Goal: Transaction & Acquisition: Book appointment/travel/reservation

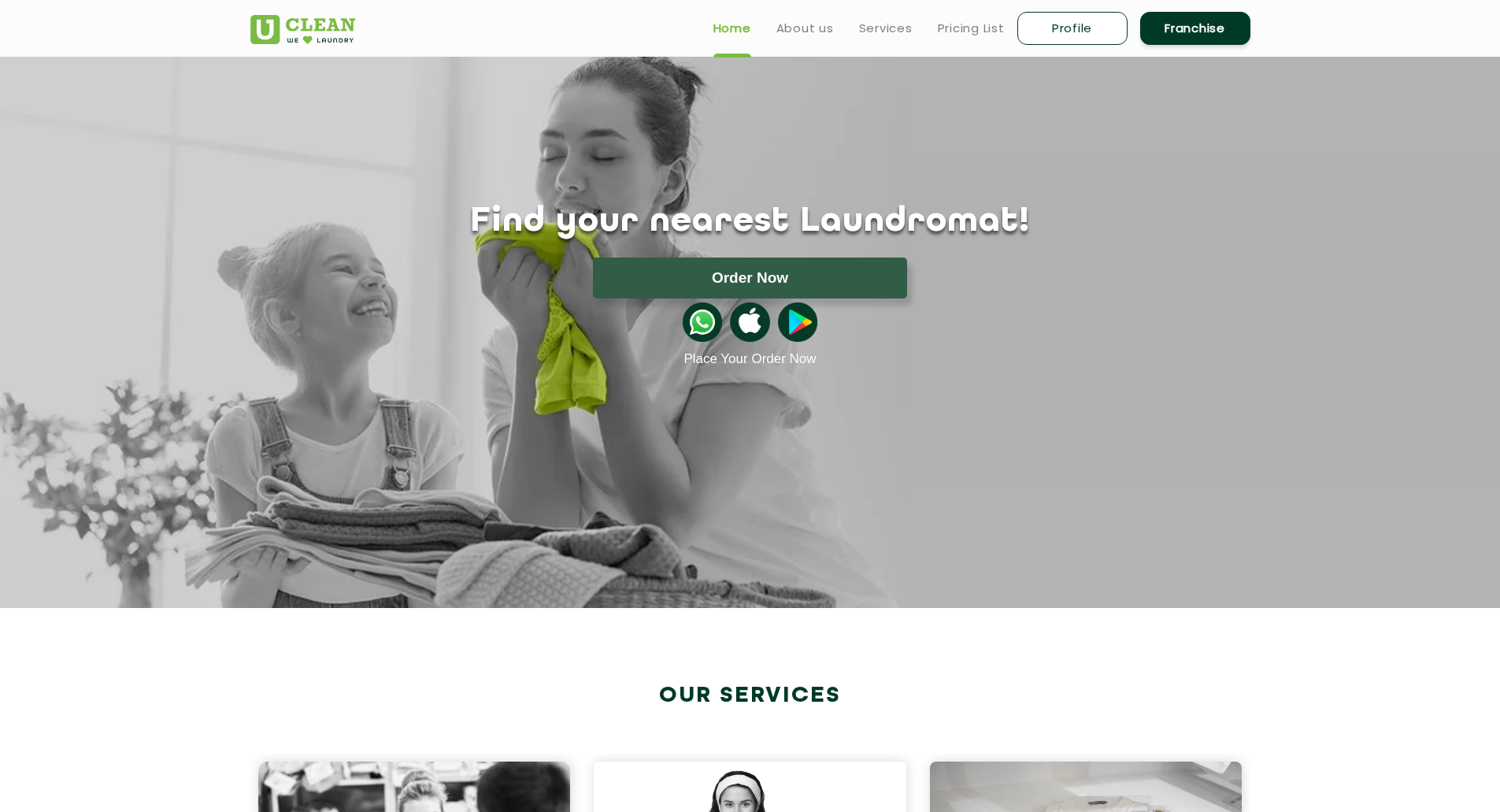
click at [1060, 32] on link "Profile" at bounding box center [1073, 29] width 110 height 34
select select
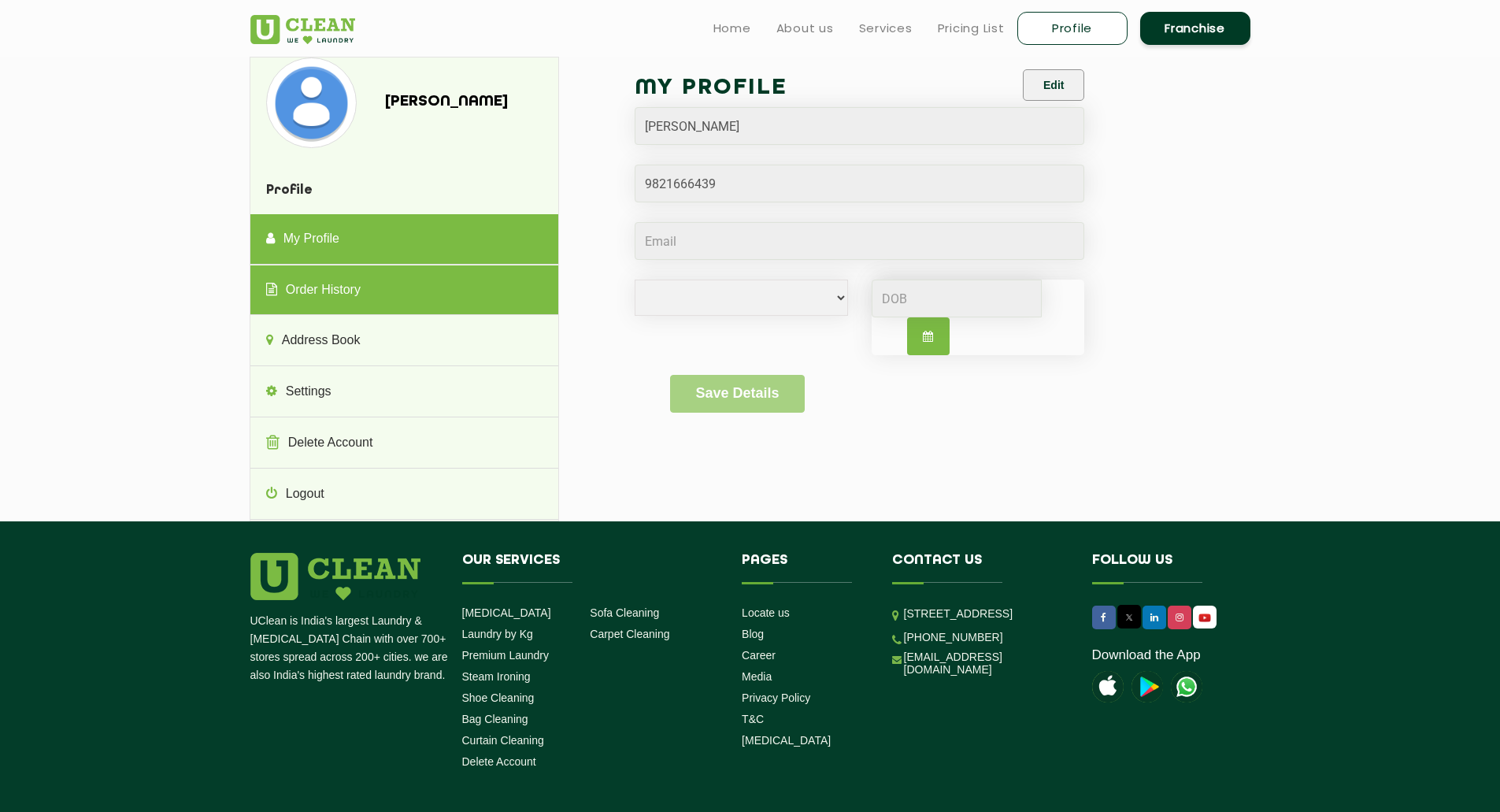
click at [393, 289] on link "Order History" at bounding box center [404, 290] width 307 height 50
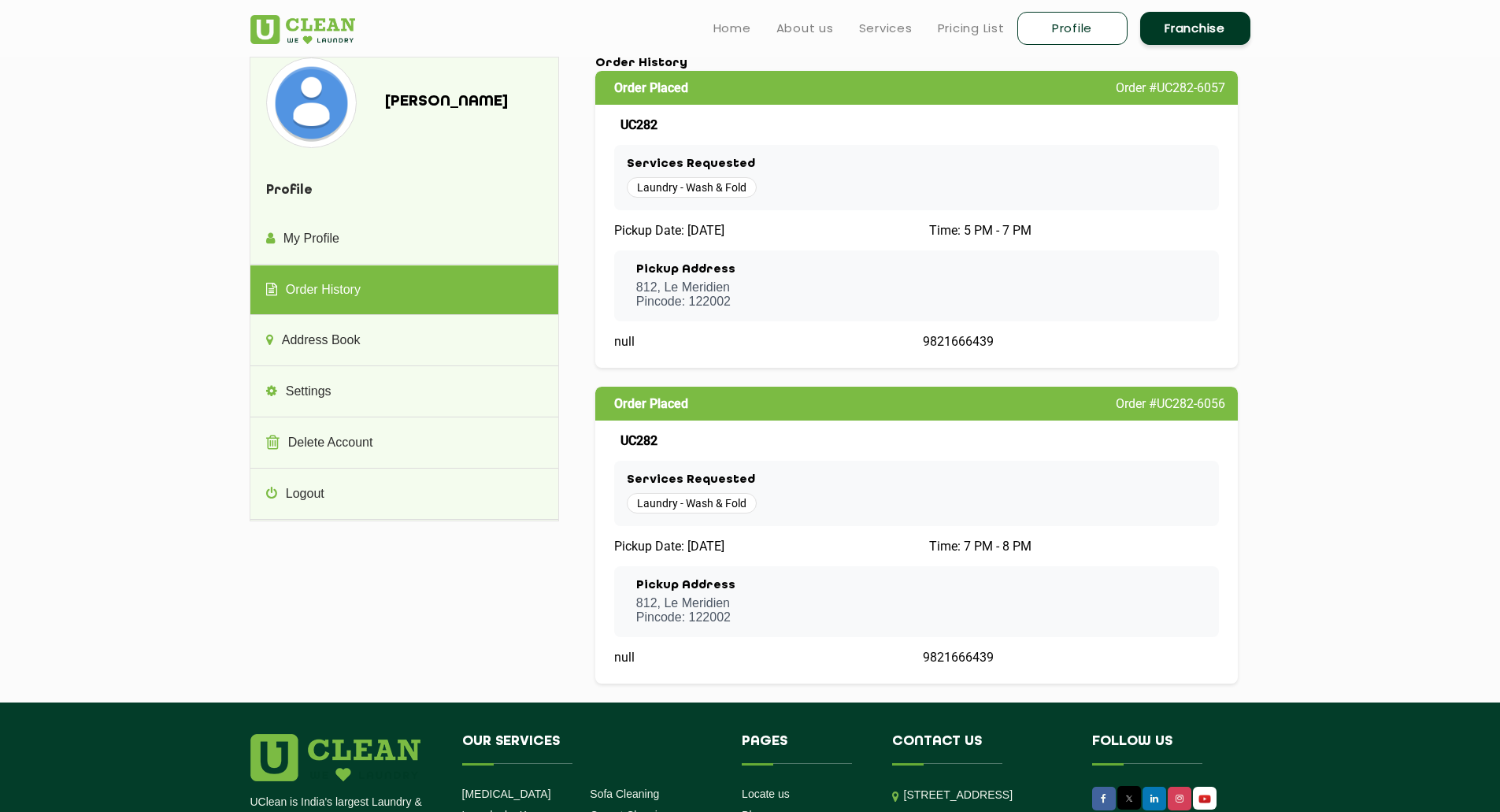
click at [1074, 30] on link "Profile" at bounding box center [1073, 29] width 110 height 34
click at [1111, 23] on link "Profile" at bounding box center [1073, 29] width 110 height 34
click at [897, 37] on ul "Home About us Services Pricing List Profile Franchise" at bounding box center [976, 29] width 550 height 37
click at [891, 34] on link "Services" at bounding box center [886, 28] width 53 height 19
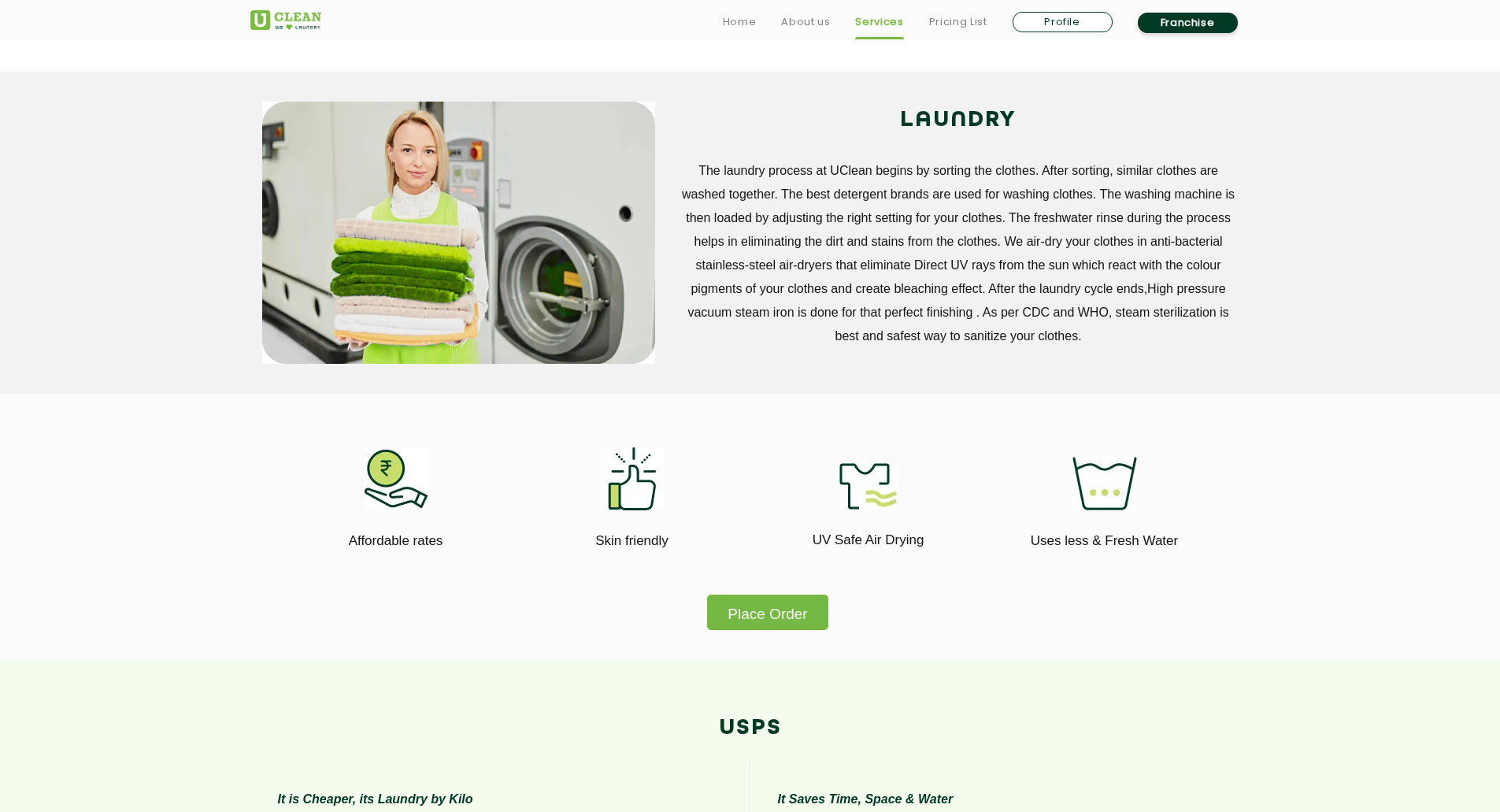
scroll to position [592, 0]
click at [794, 617] on button "Place Order" at bounding box center [768, 612] width 120 height 35
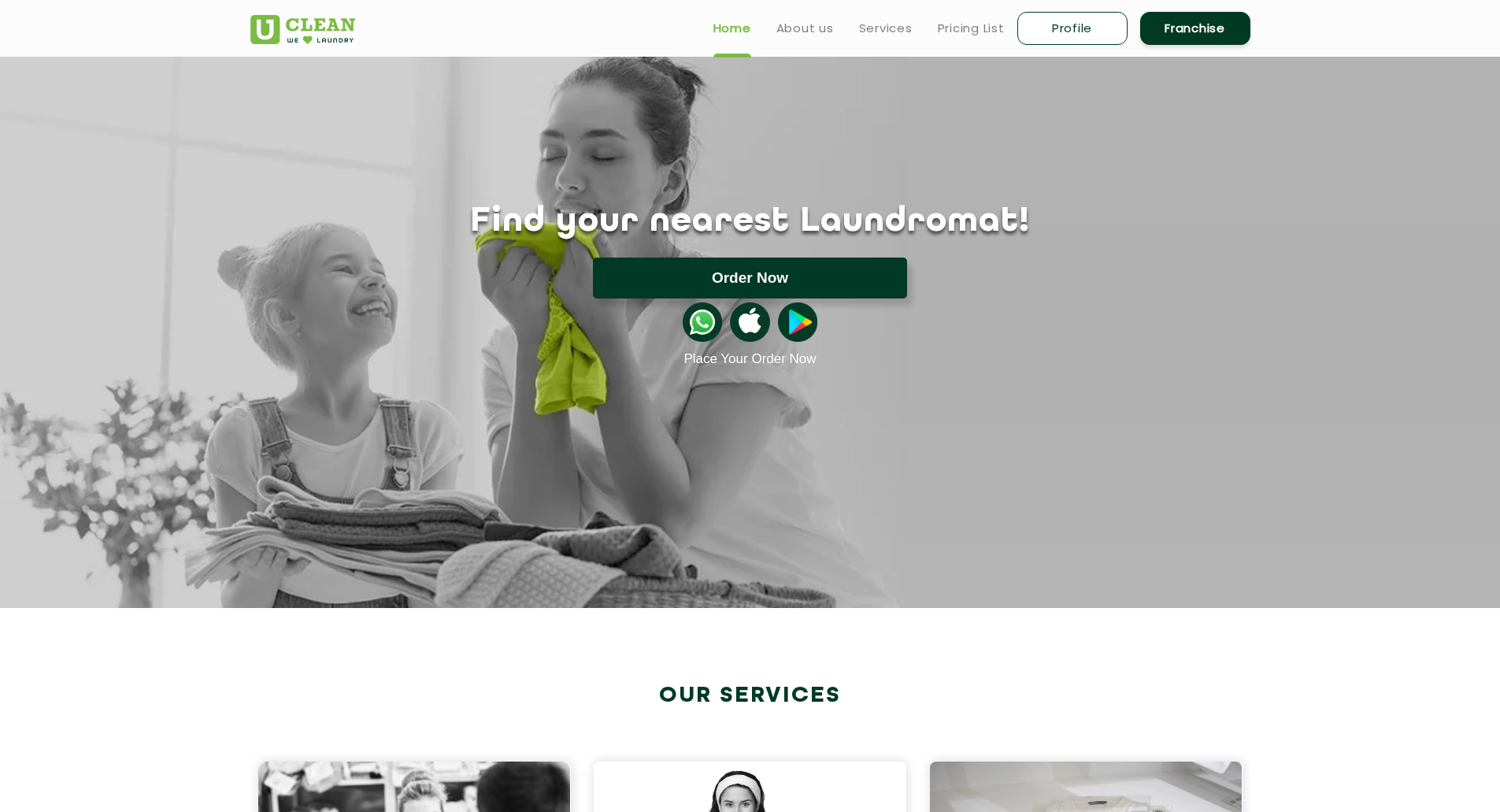
click at [784, 277] on button "Order Now" at bounding box center [750, 278] width 314 height 41
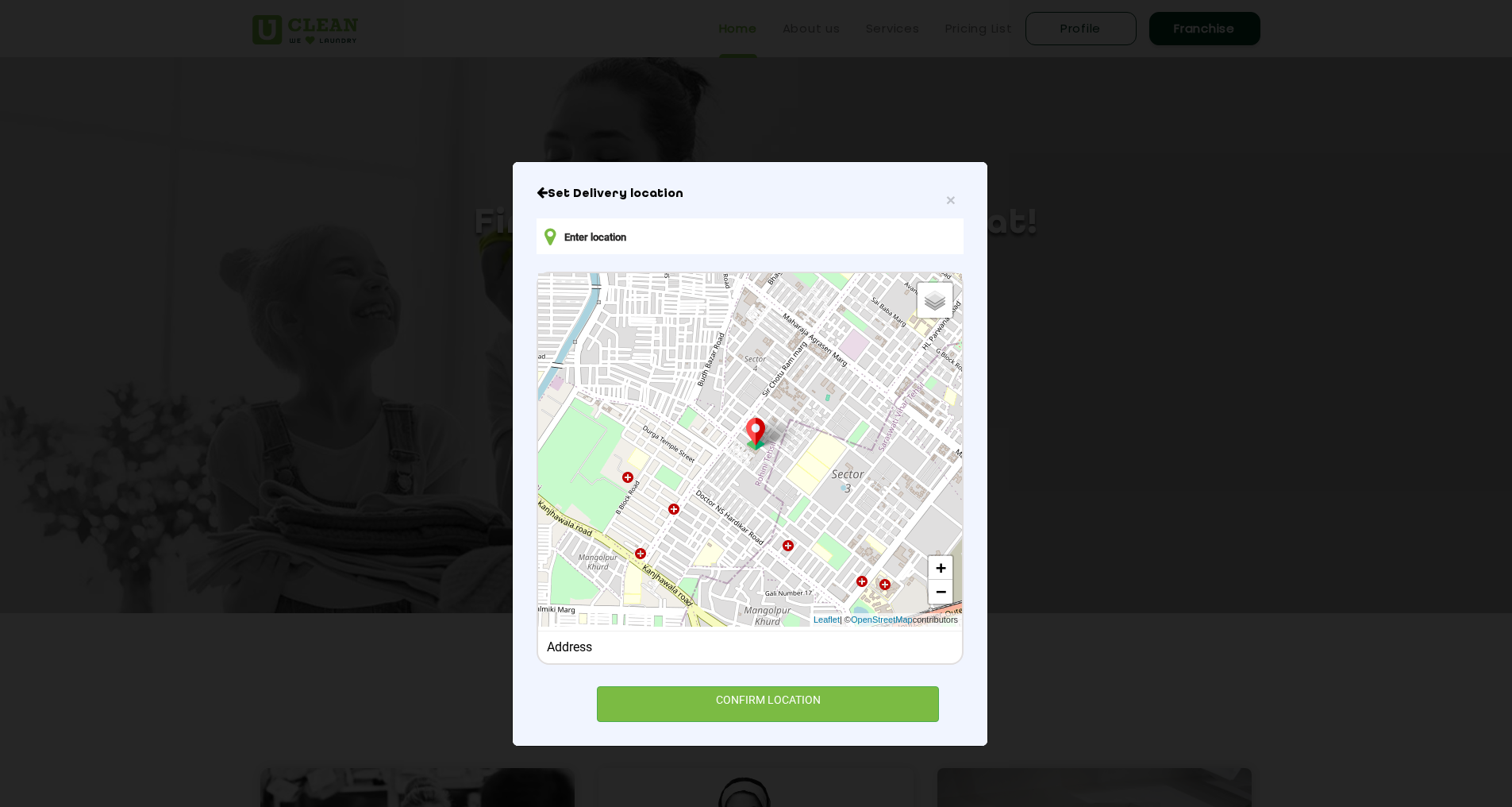
click at [687, 246] on input "text" at bounding box center [750, 237] width 427 height 36
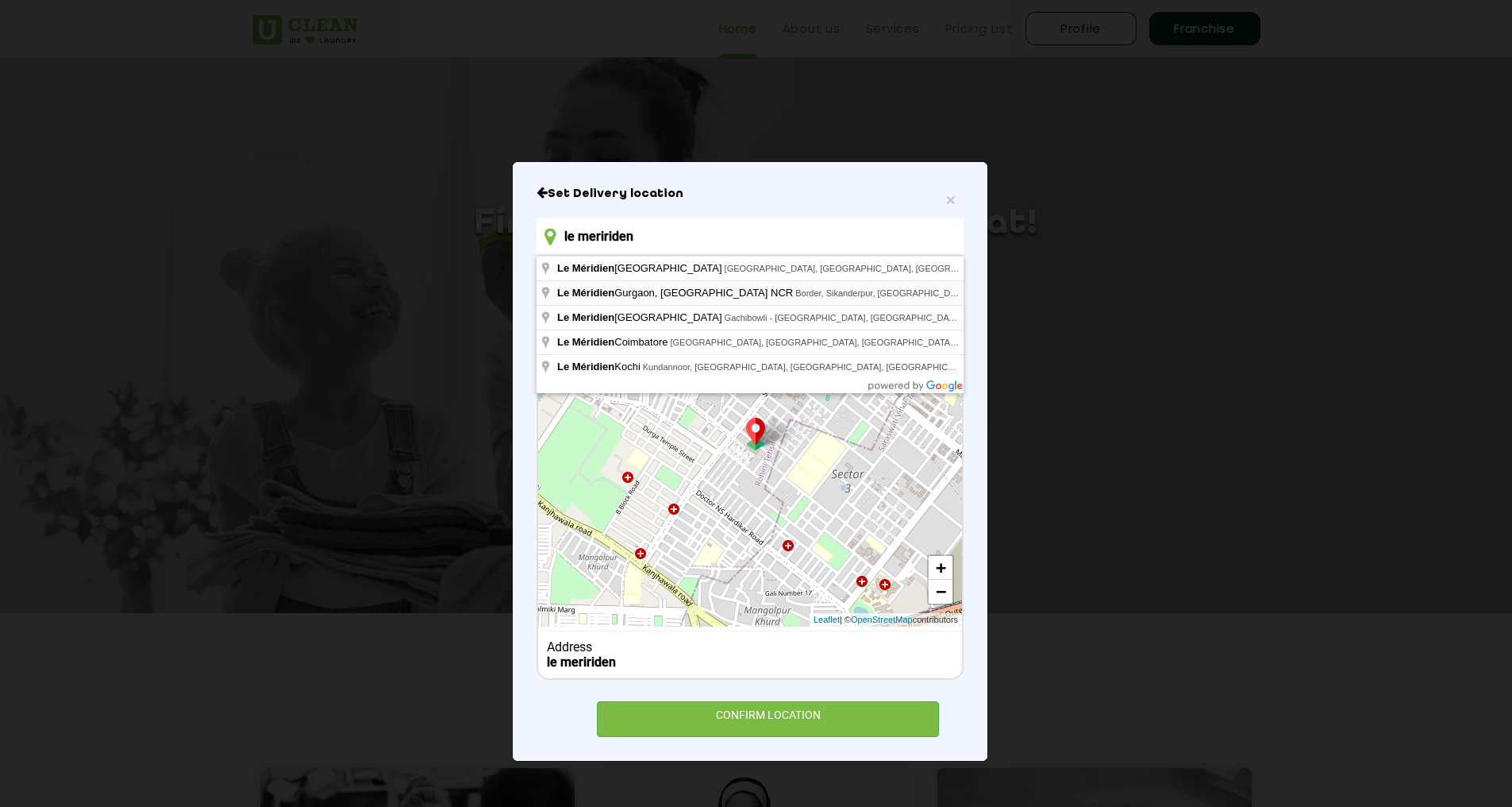
type input "Le Méridien [GEOGRAPHIC_DATA], [GEOGRAPHIC_DATA] NCR, Border, [GEOGRAPHIC_DATA]…"
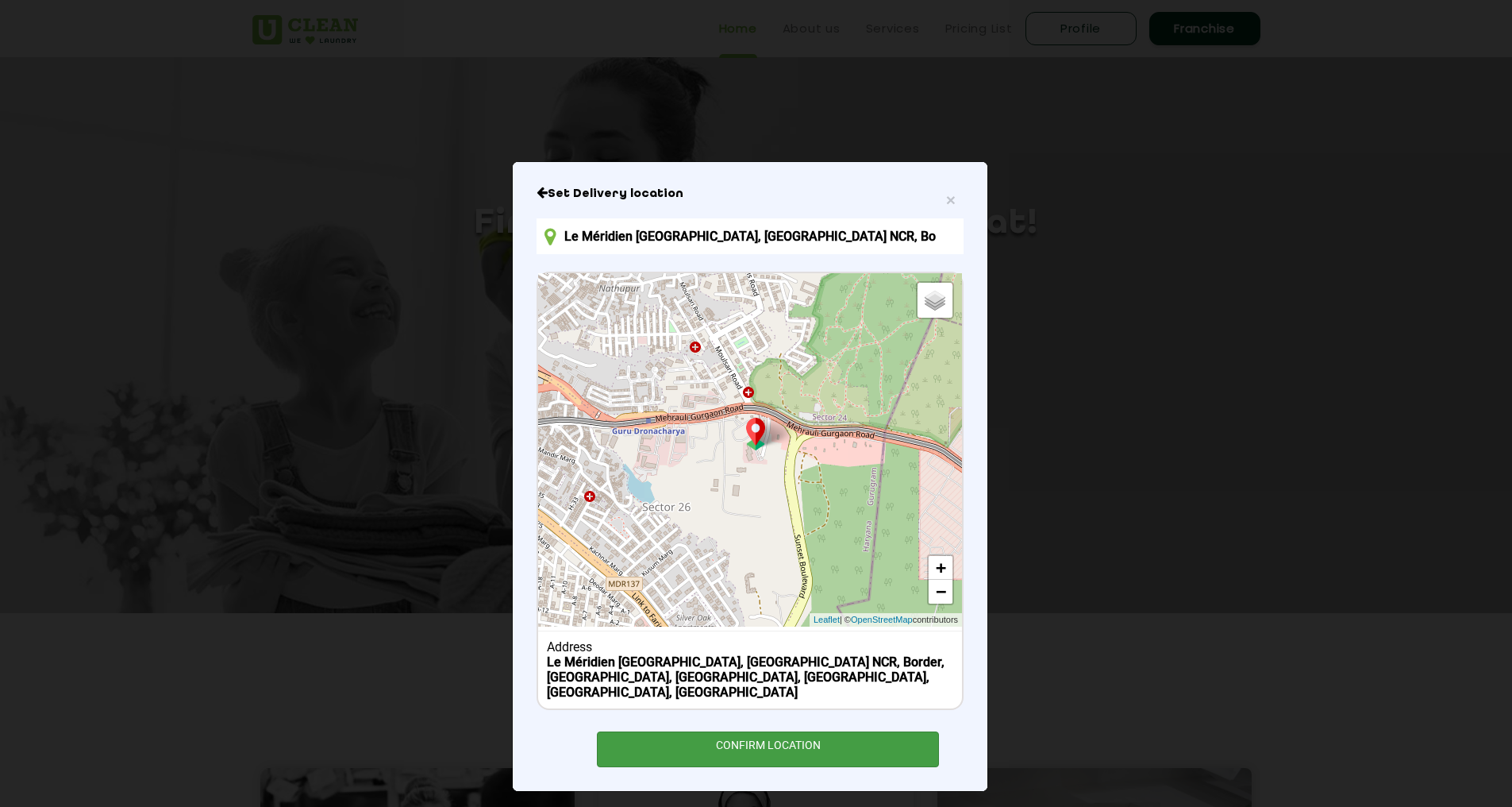
click at [802, 731] on div "CONFIRM LOCATION" at bounding box center [768, 749] width 342 height 36
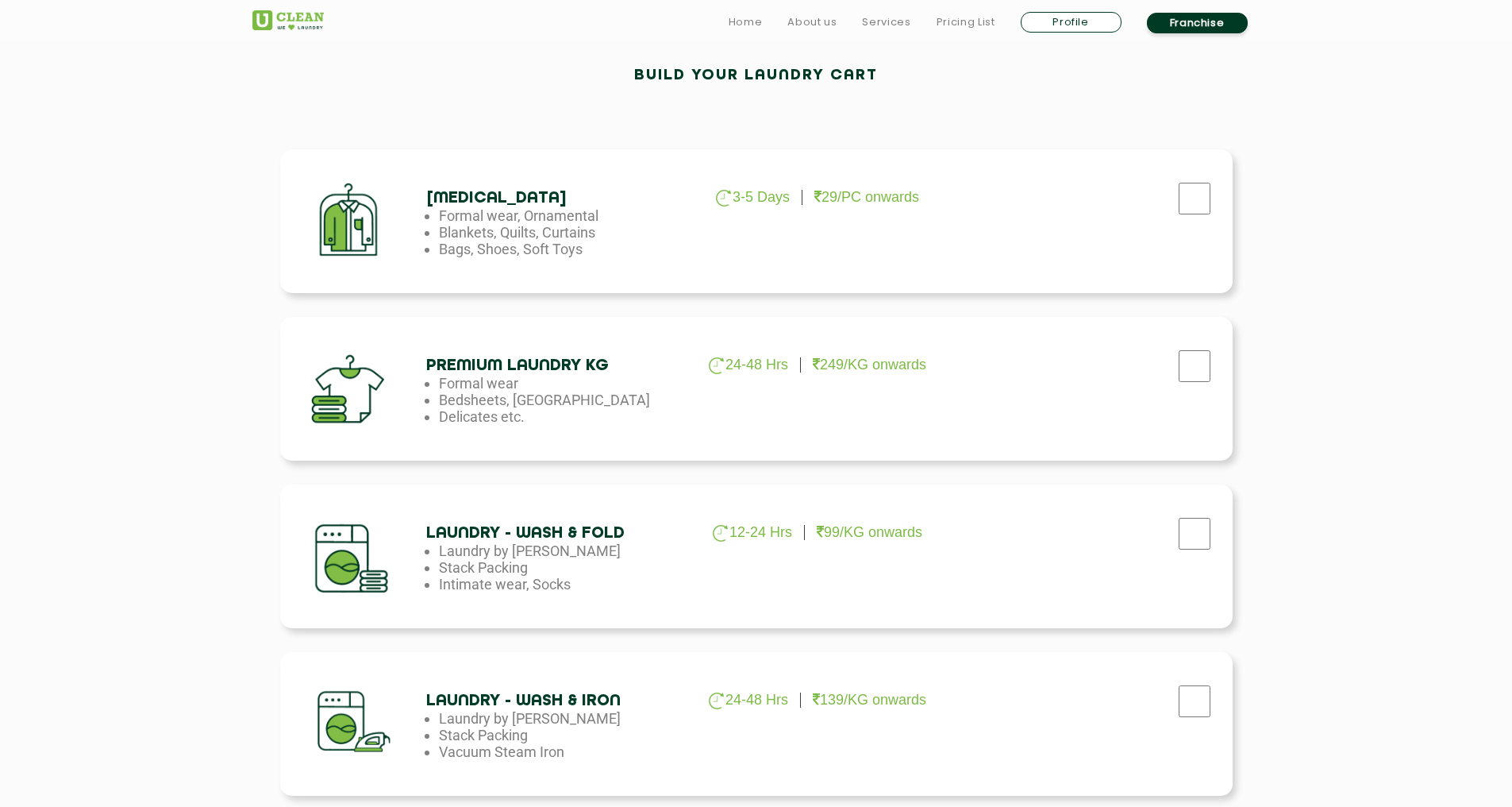
scroll to position [588, 0]
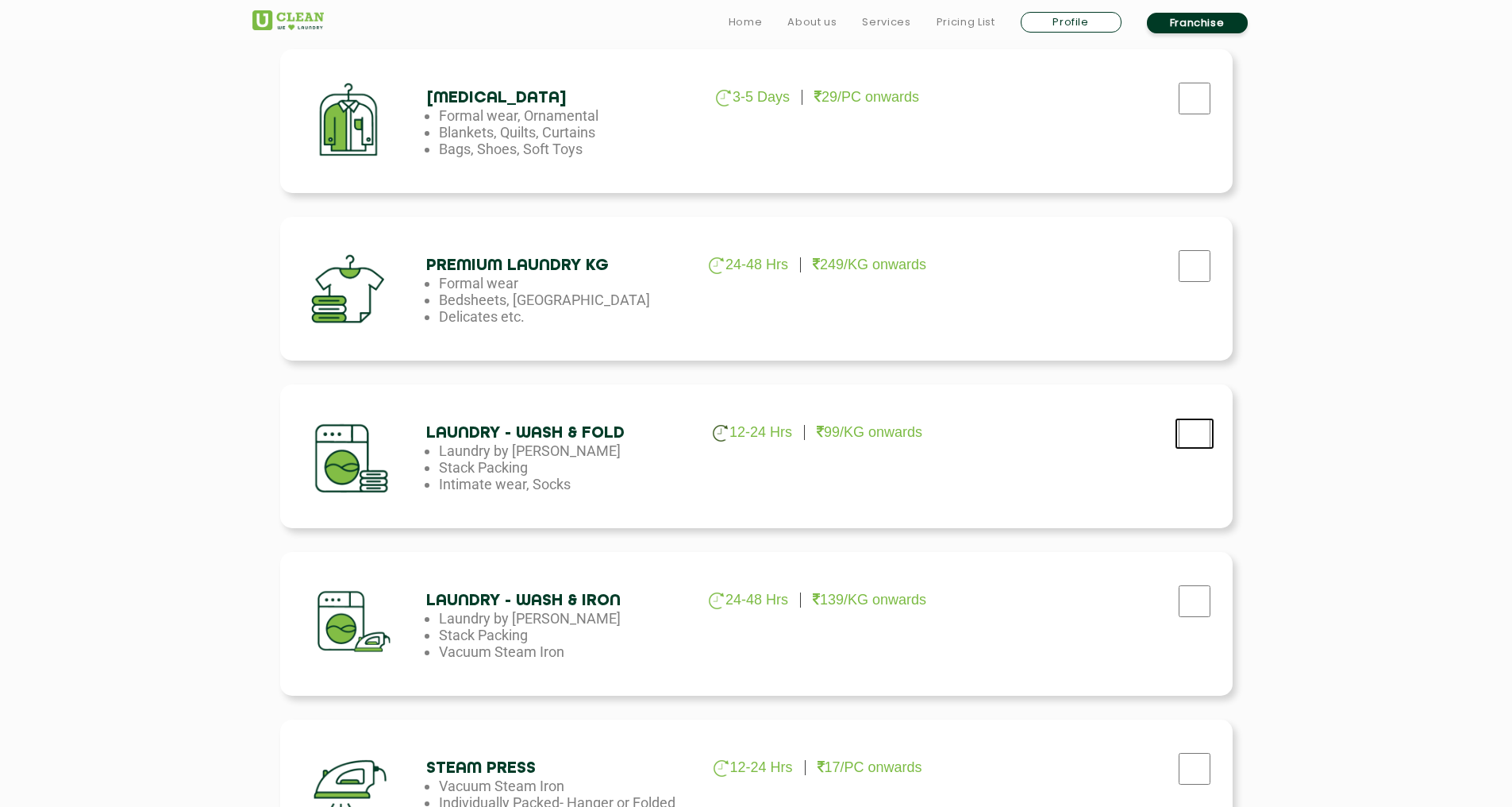
click at [1196, 443] on input "checkbox" at bounding box center [1195, 433] width 40 height 32
checkbox input "true"
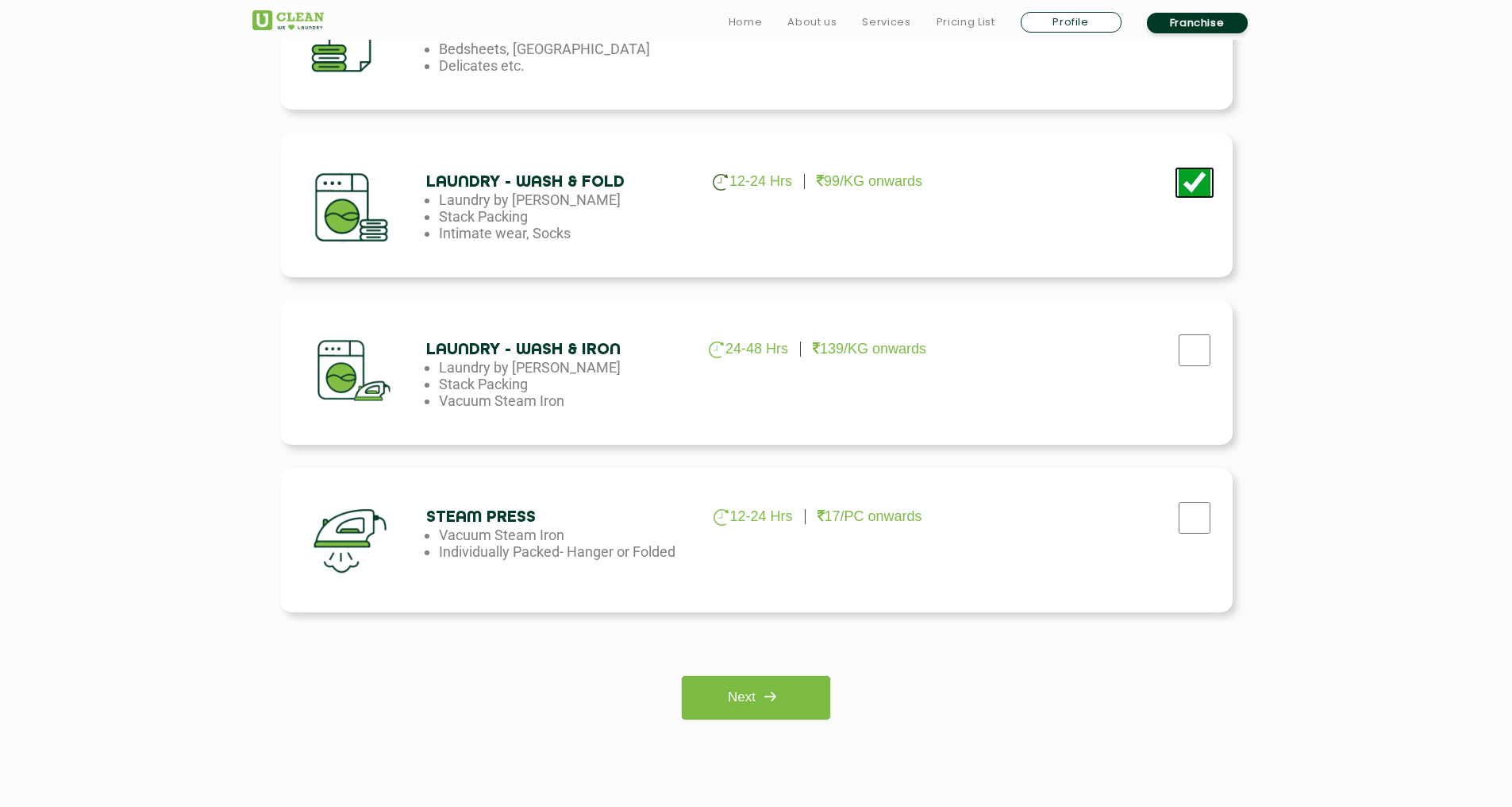
scroll to position [841, 0]
click at [753, 720] on div "Dry Cleaning 3-5 Days 29/PC onwards Formal wear, Ornamental Blankets, Quilts, C…" at bounding box center [756, 245] width 1032 height 993
click at [753, 703] on link "Next" at bounding box center [756, 697] width 148 height 44
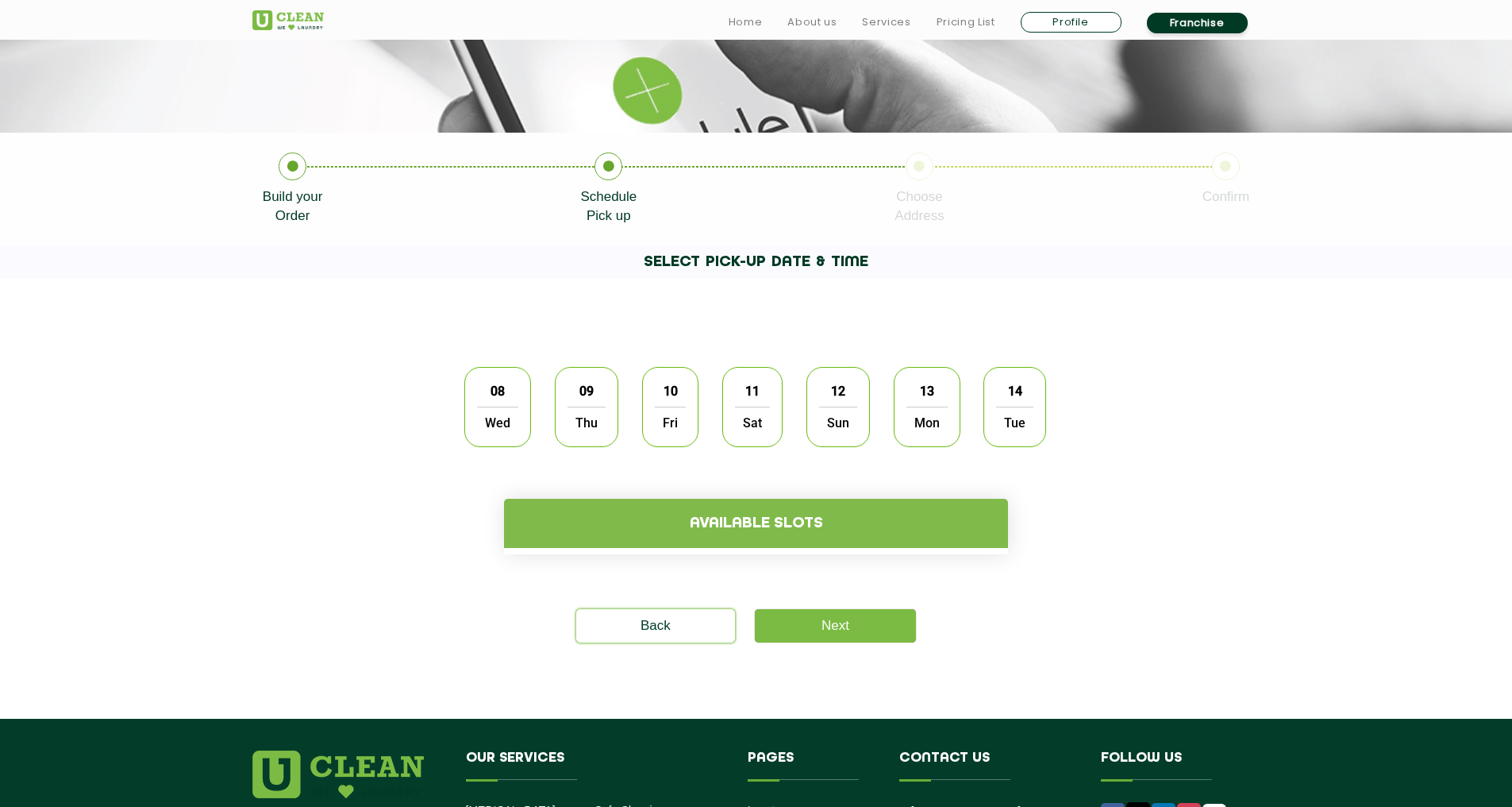
scroll to position [236, 0]
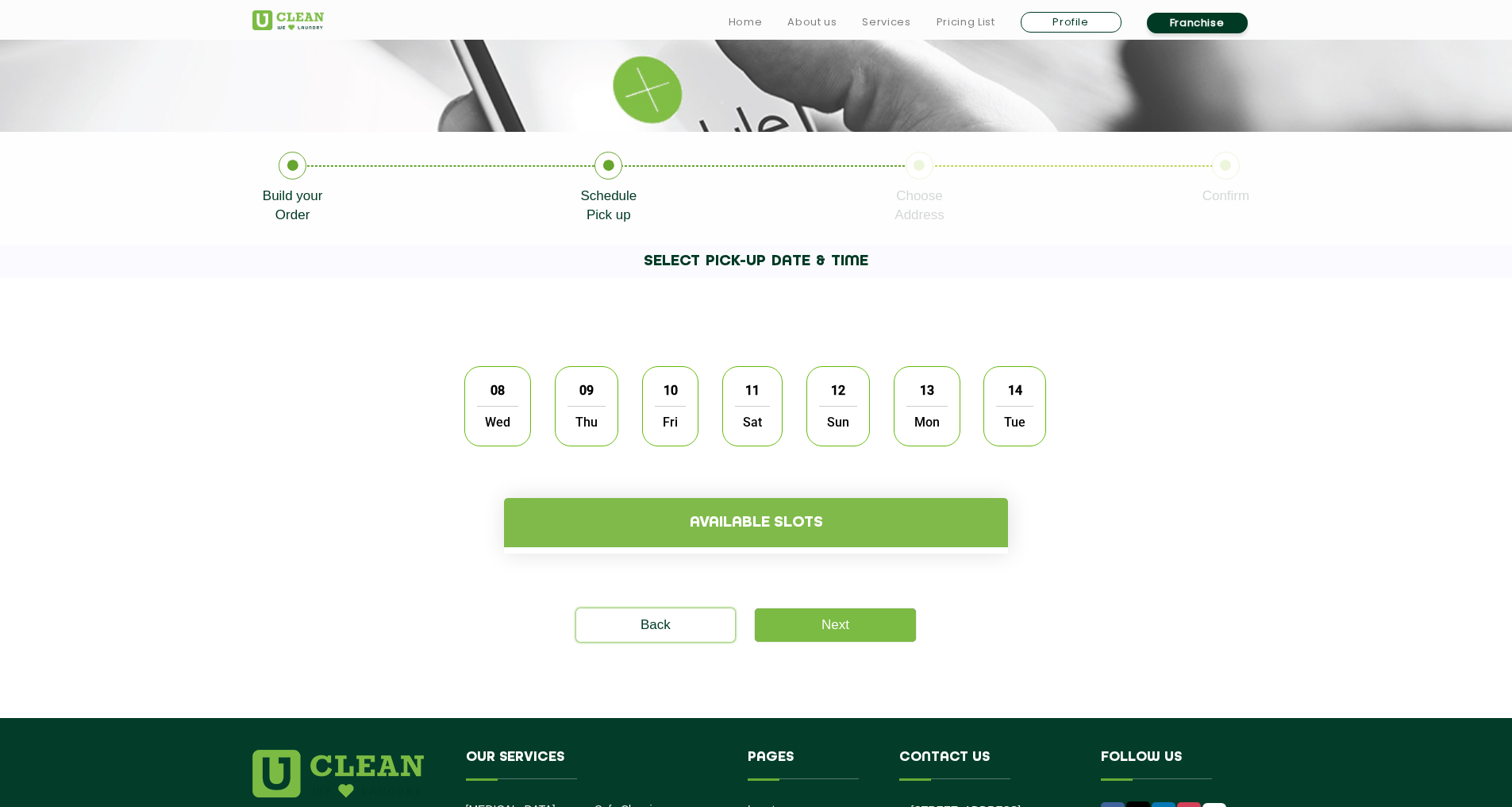
click at [500, 437] on span "Wed" at bounding box center [498, 421] width 42 height 32
click at [705, 506] on h4 "Available slots" at bounding box center [755, 523] width 504 height 50
click at [727, 520] on h4 "Available slots" at bounding box center [755, 523] width 504 height 50
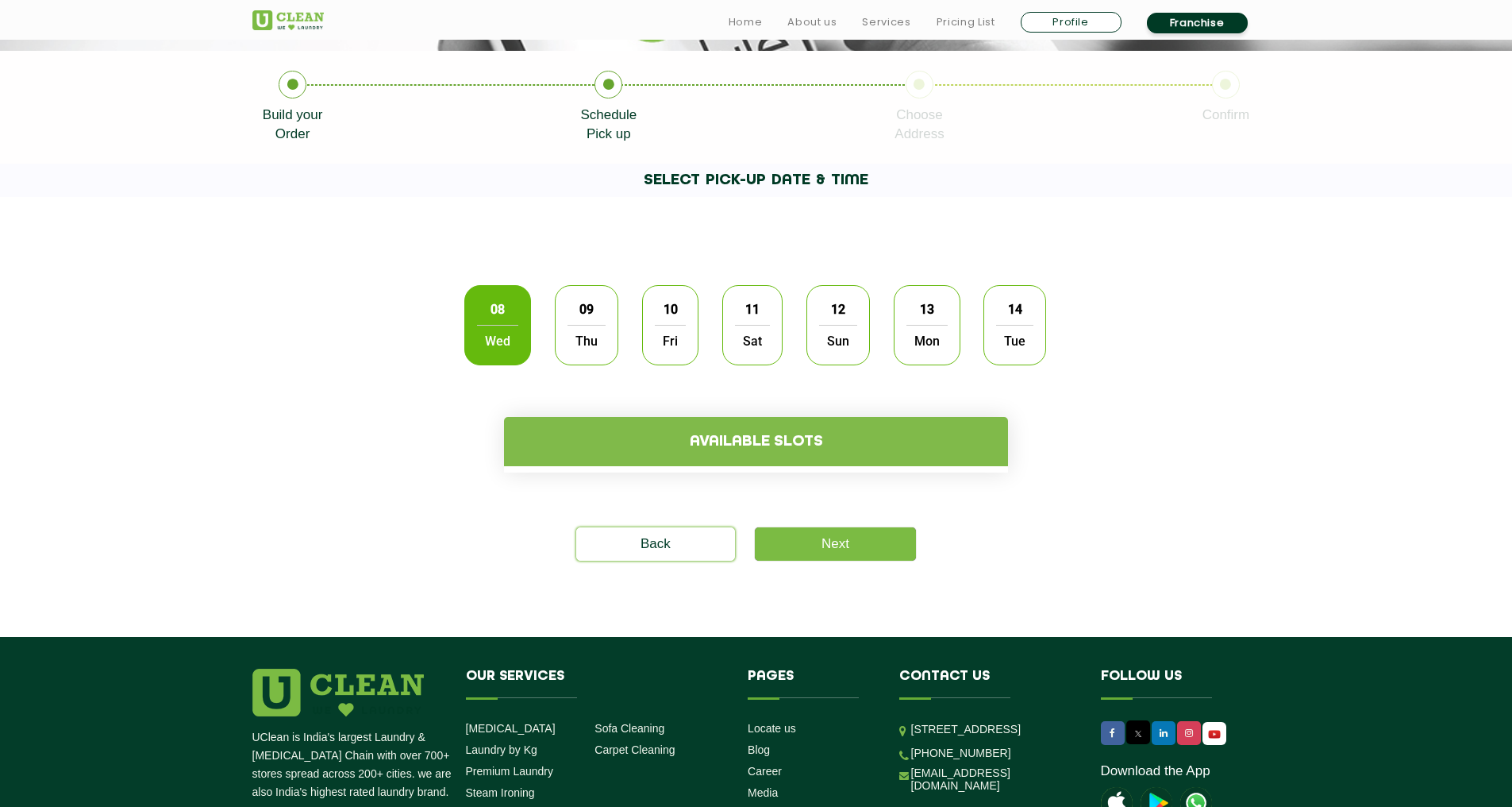
scroll to position [317, 0]
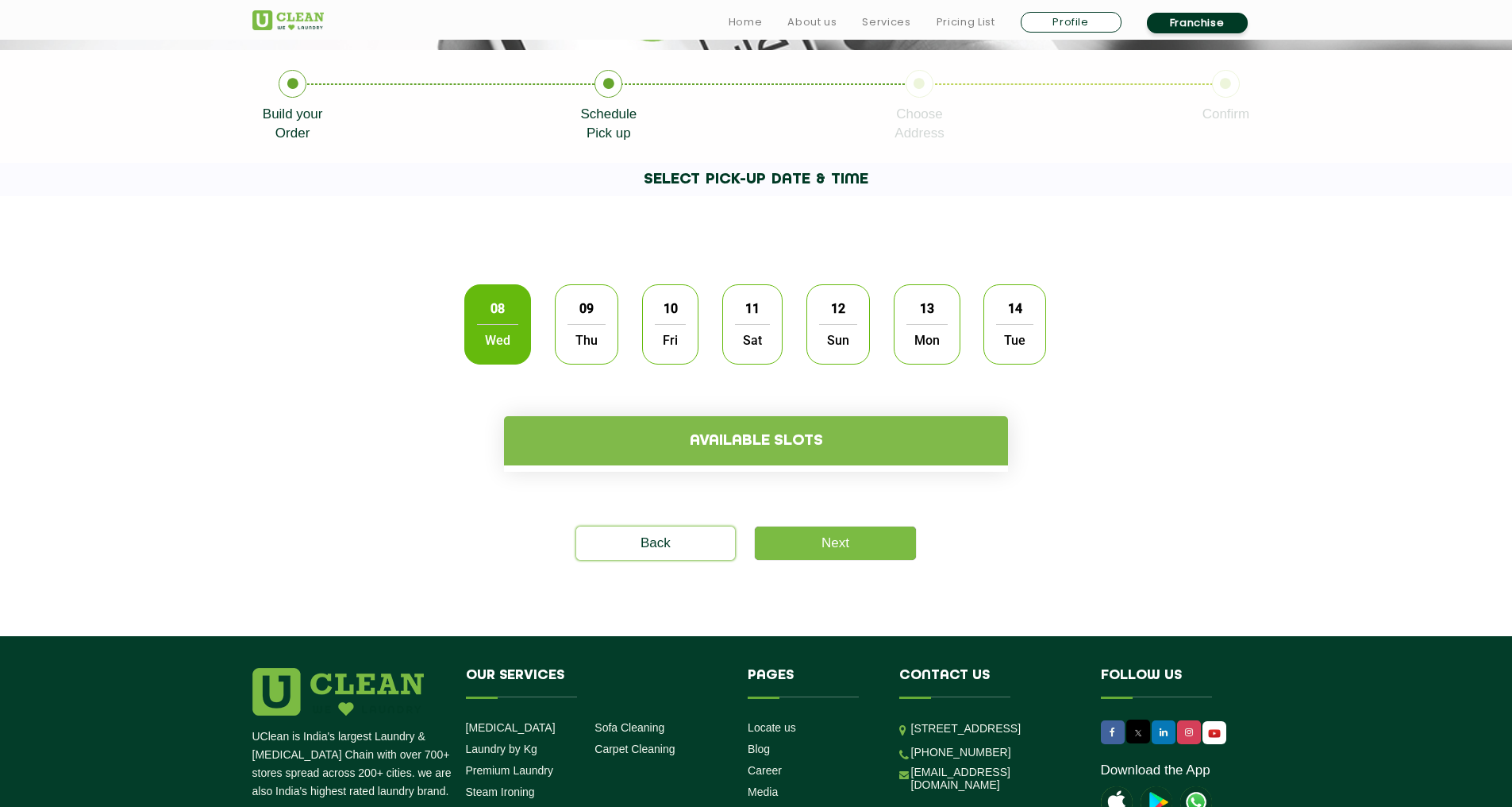
click at [739, 453] on h4 "Available slots" at bounding box center [755, 441] width 504 height 50
click at [619, 339] on div "08 Wed 09 Thu 10 Fri 11 Sat 12 Sun 13 Mon 14 Tue" at bounding box center [756, 324] width 606 height 104
click at [594, 327] on span "Thu" at bounding box center [586, 340] width 38 height 32
click at [650, 330] on div "10 Fri" at bounding box center [671, 324] width 57 height 81
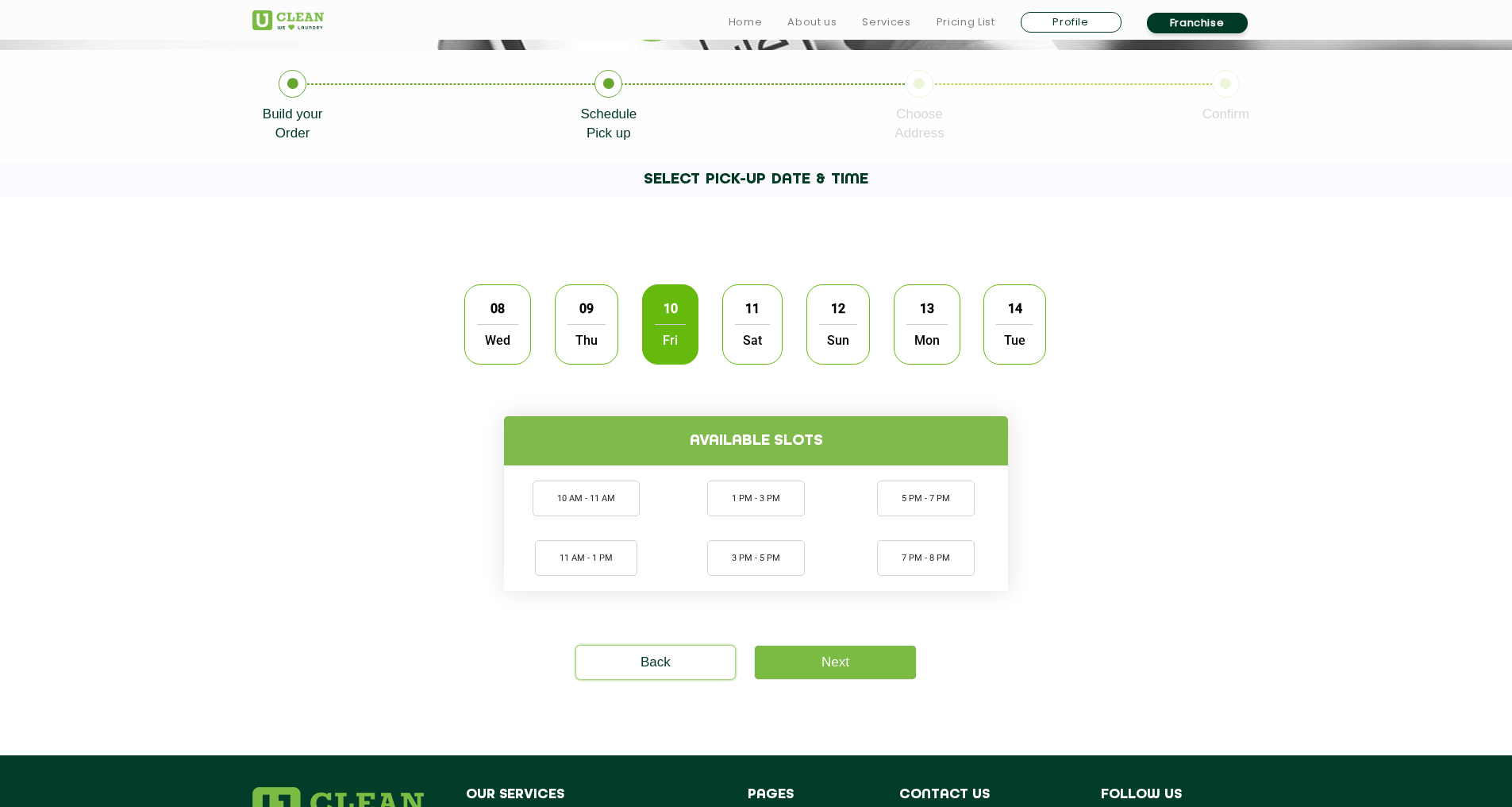
click at [596, 333] on span "Thu" at bounding box center [586, 340] width 38 height 32
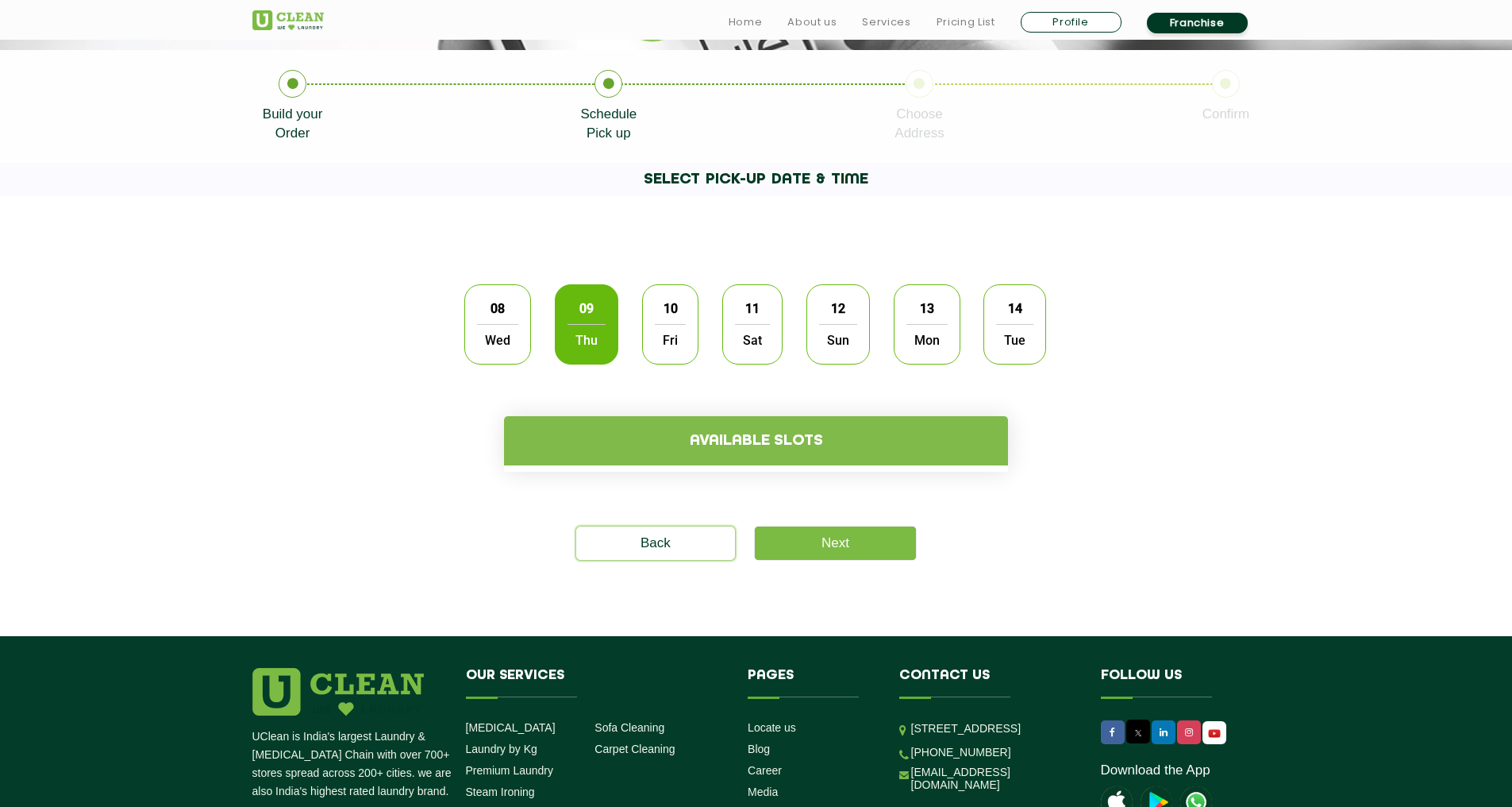
click at [547, 324] on div "08 Wed 09 Thu 10 Fri 11 Sat 12 Sun 13 Mon 14 Tue" at bounding box center [756, 324] width 606 height 104
click at [511, 323] on span "08" at bounding box center [498, 308] width 30 height 31
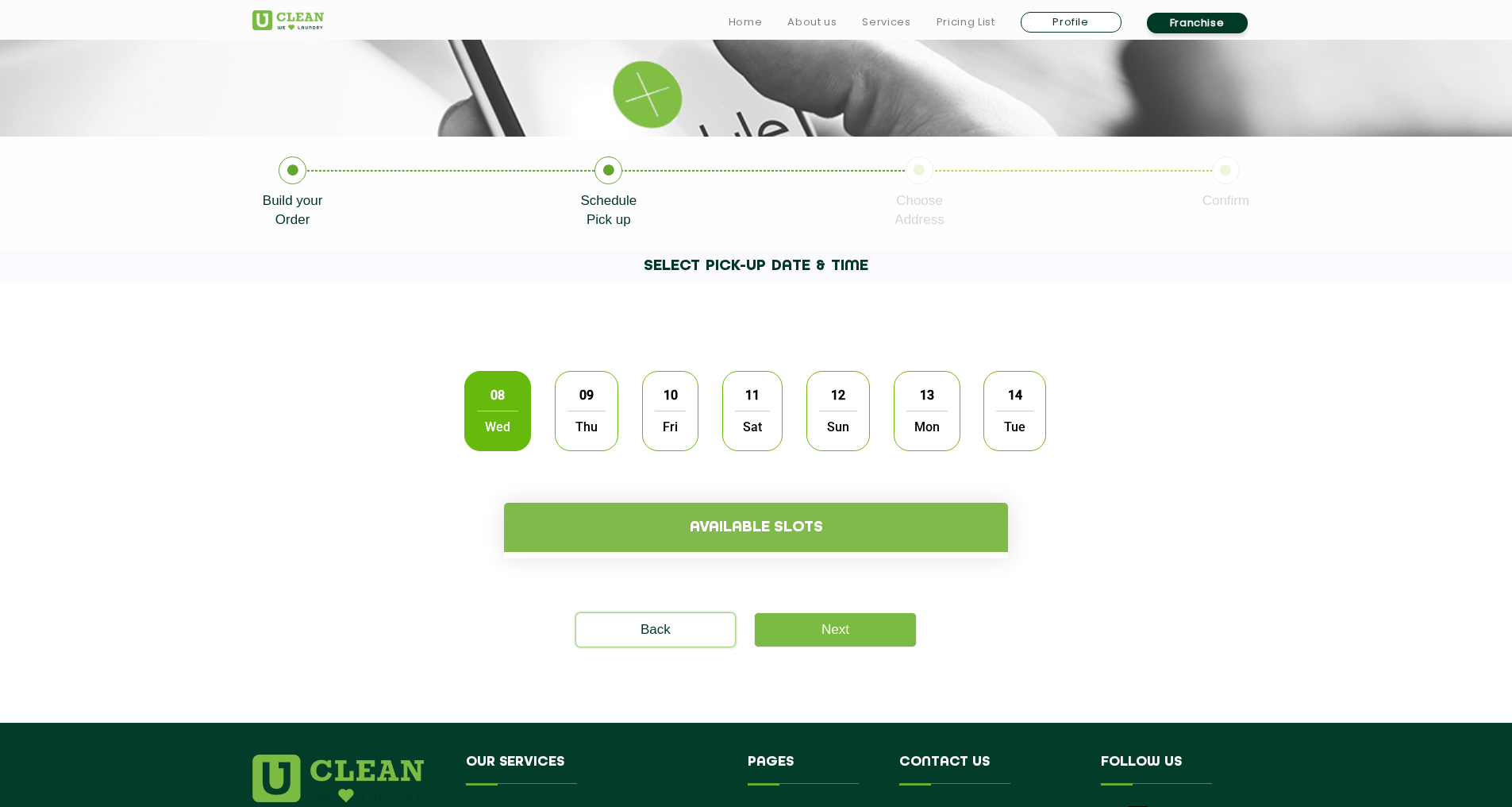
scroll to position [267, 0]
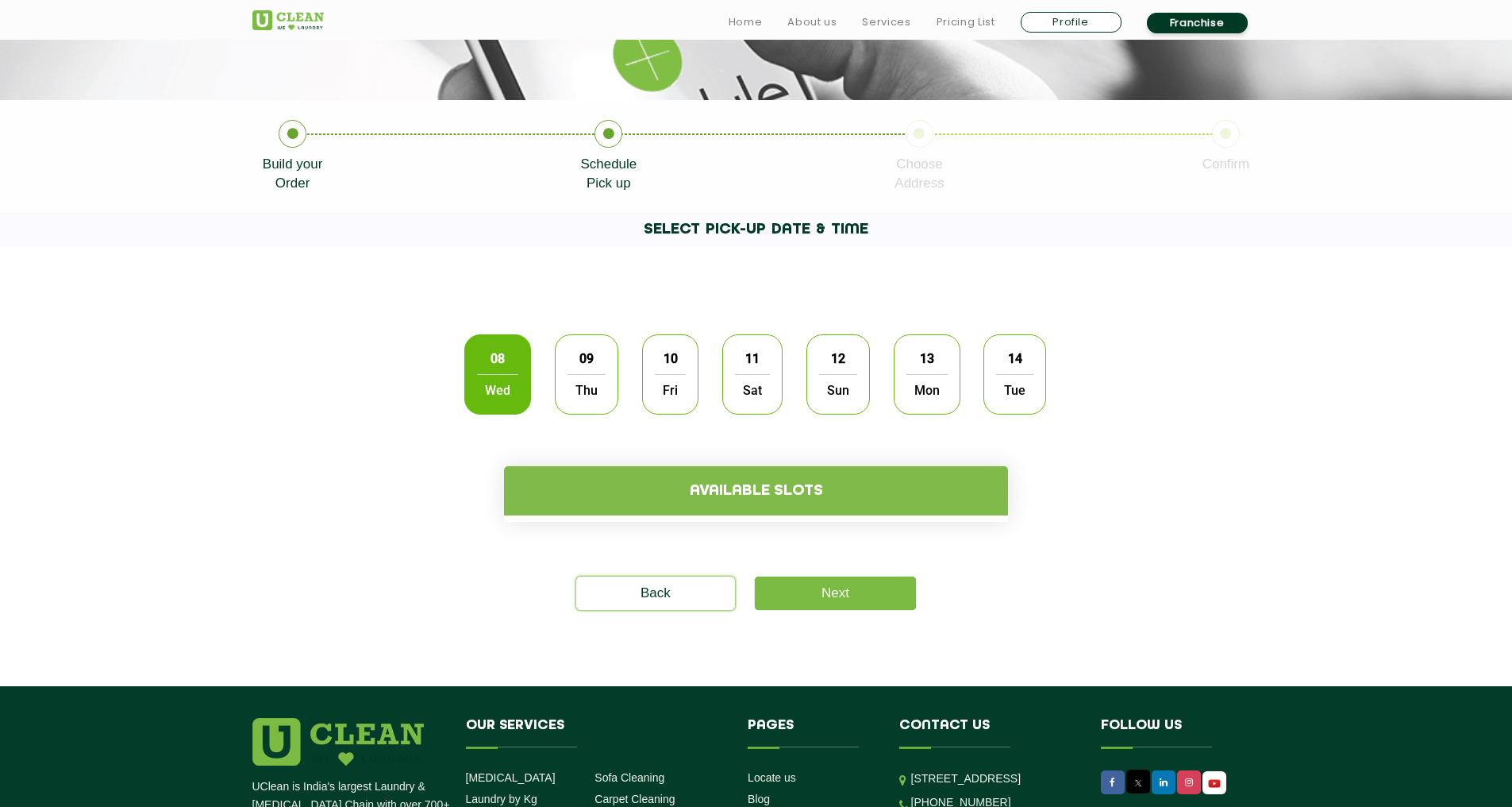
click at [745, 399] on span "Sat" at bounding box center [752, 390] width 35 height 32
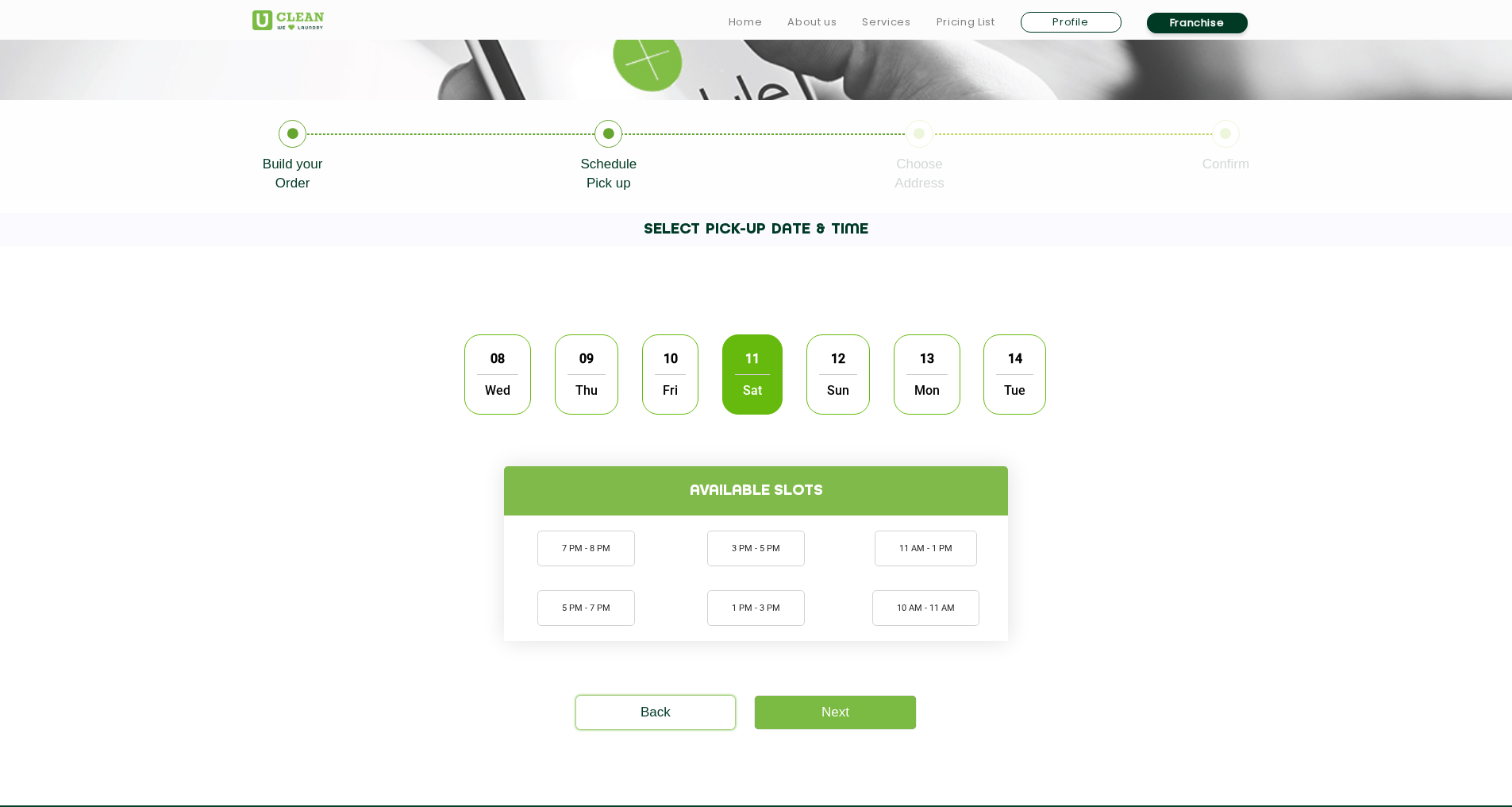
click at [809, 394] on div "12 Sun" at bounding box center [838, 374] width 64 height 81
click at [671, 378] on span "Fri" at bounding box center [670, 390] width 31 height 32
click at [571, 395] on span "Thu" at bounding box center [586, 390] width 38 height 32
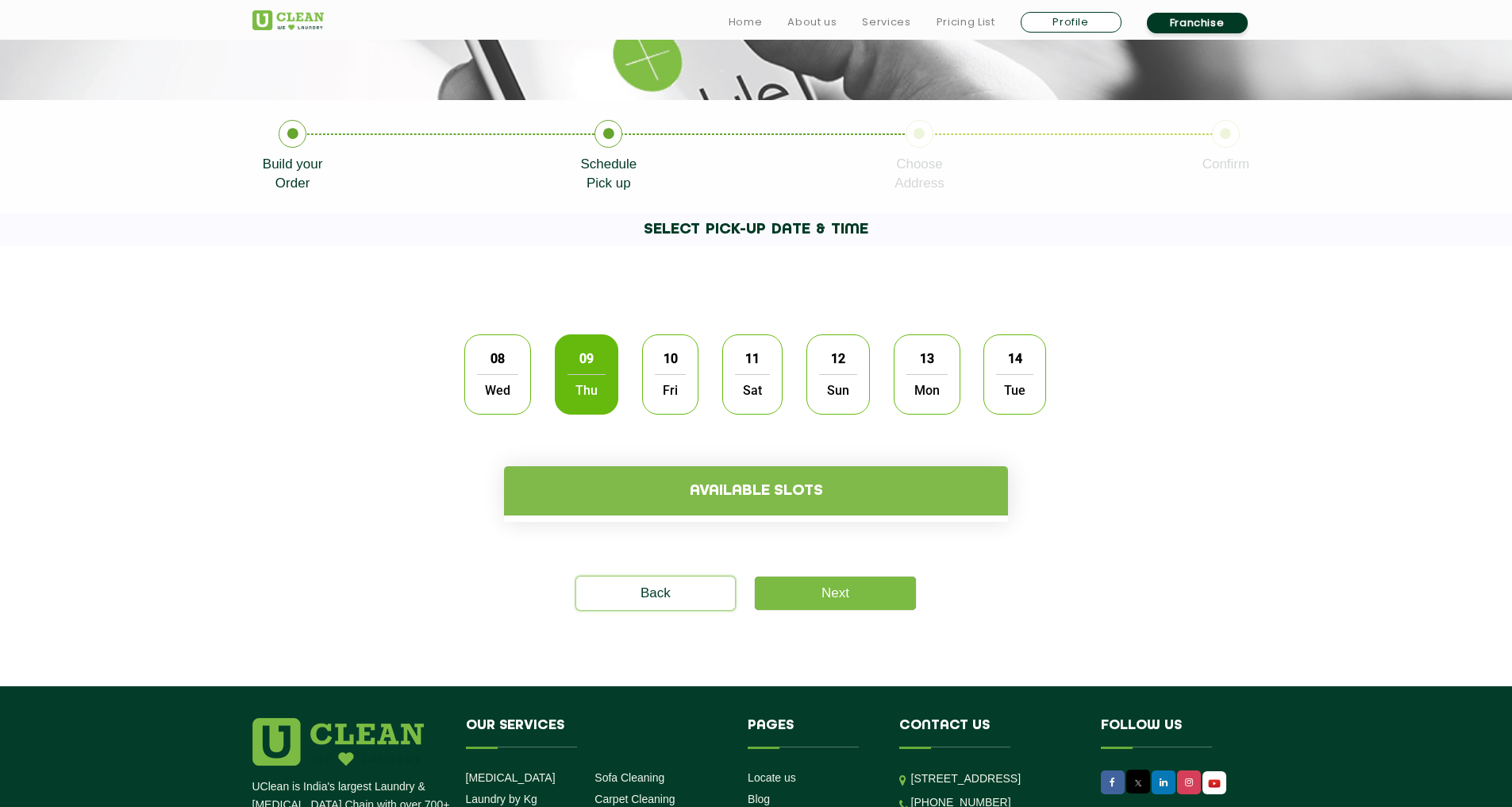
click at [492, 370] on span "08" at bounding box center [498, 358] width 30 height 31
click at [587, 349] on span "09" at bounding box center [586, 358] width 30 height 31
click at [664, 380] on span "Fri" at bounding box center [670, 390] width 31 height 32
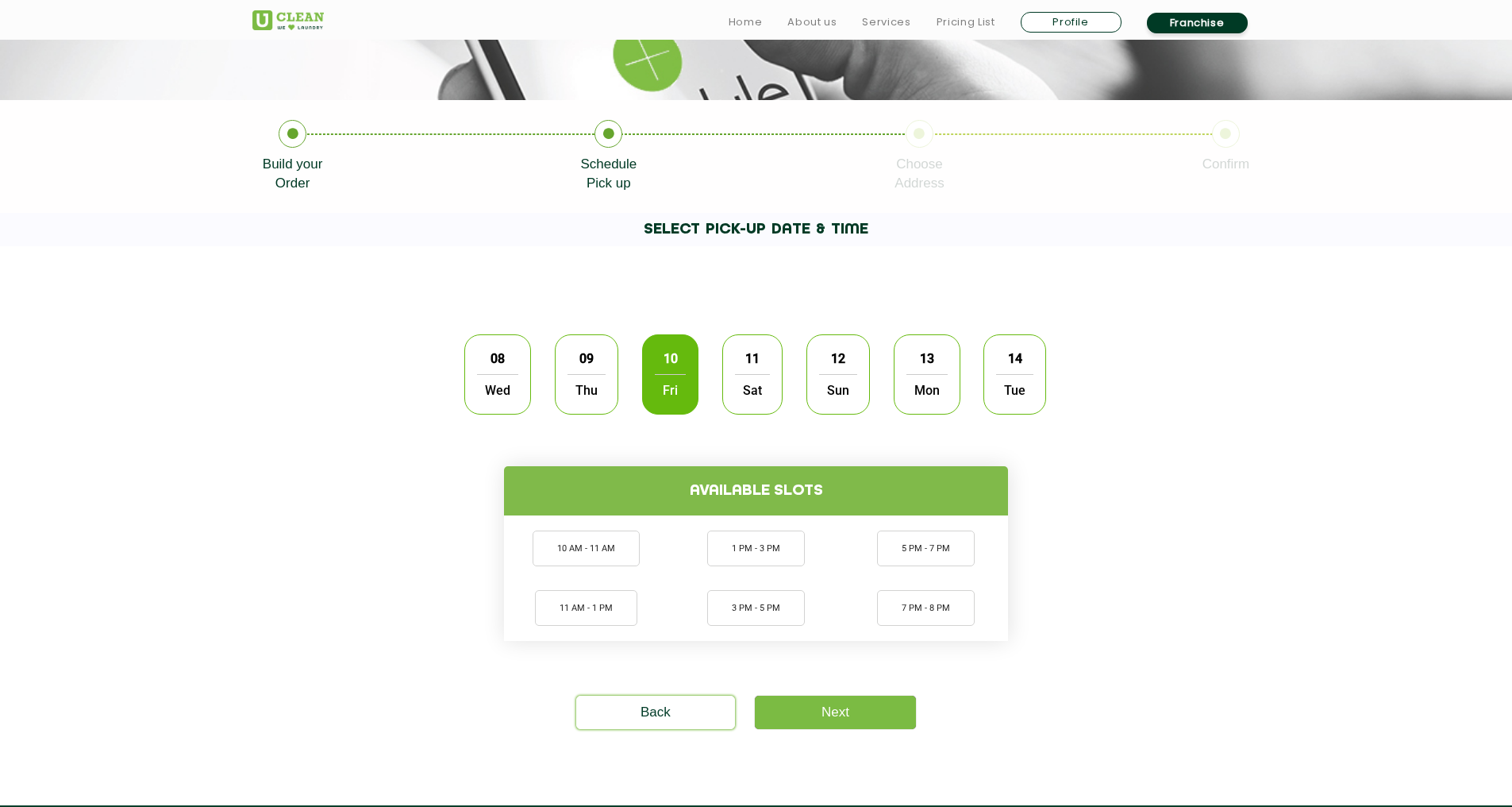
click at [593, 362] on span "09" at bounding box center [586, 358] width 30 height 31
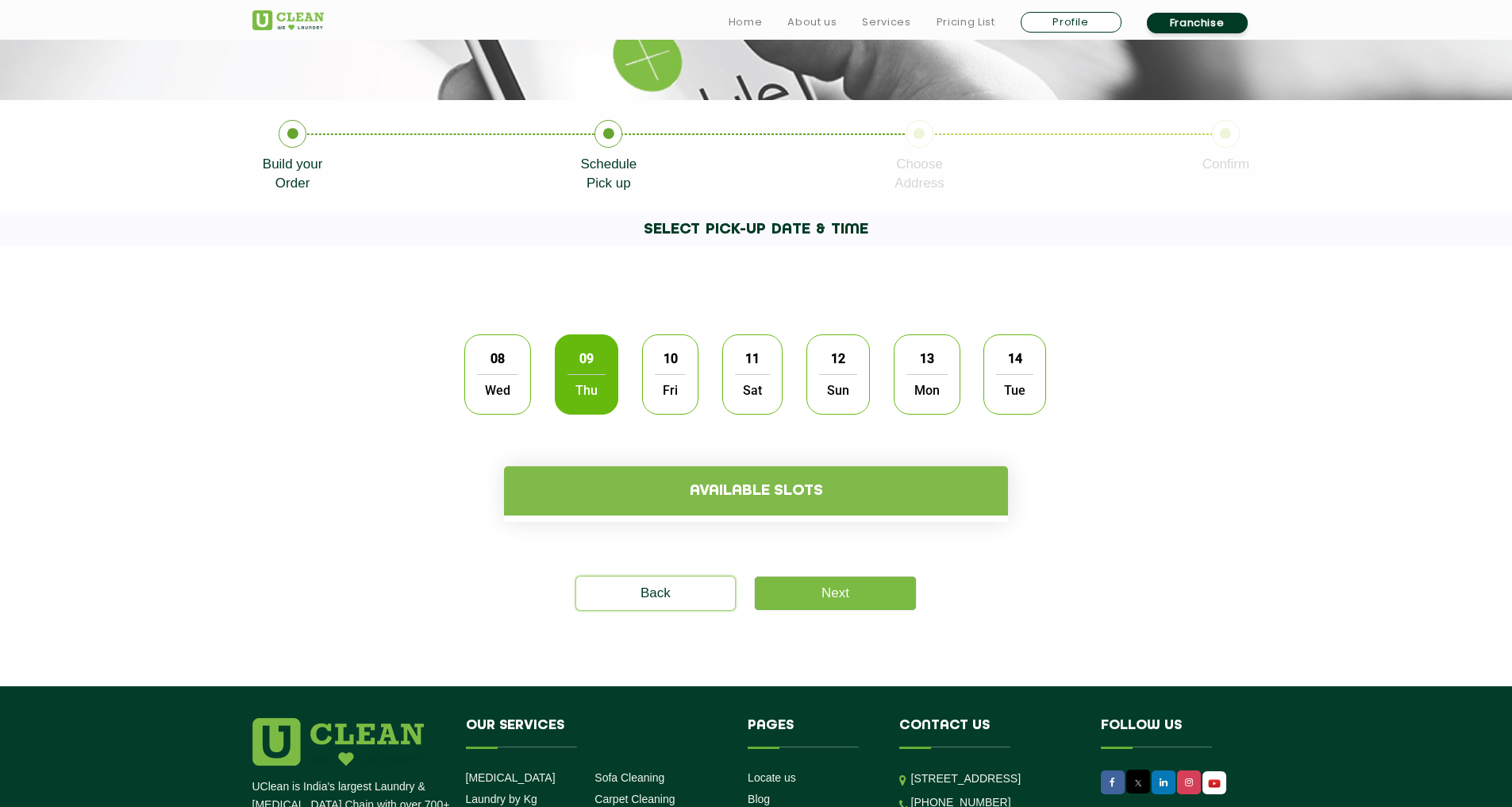
click at [679, 461] on div "Available slots" at bounding box center [756, 474] width 1032 height 95
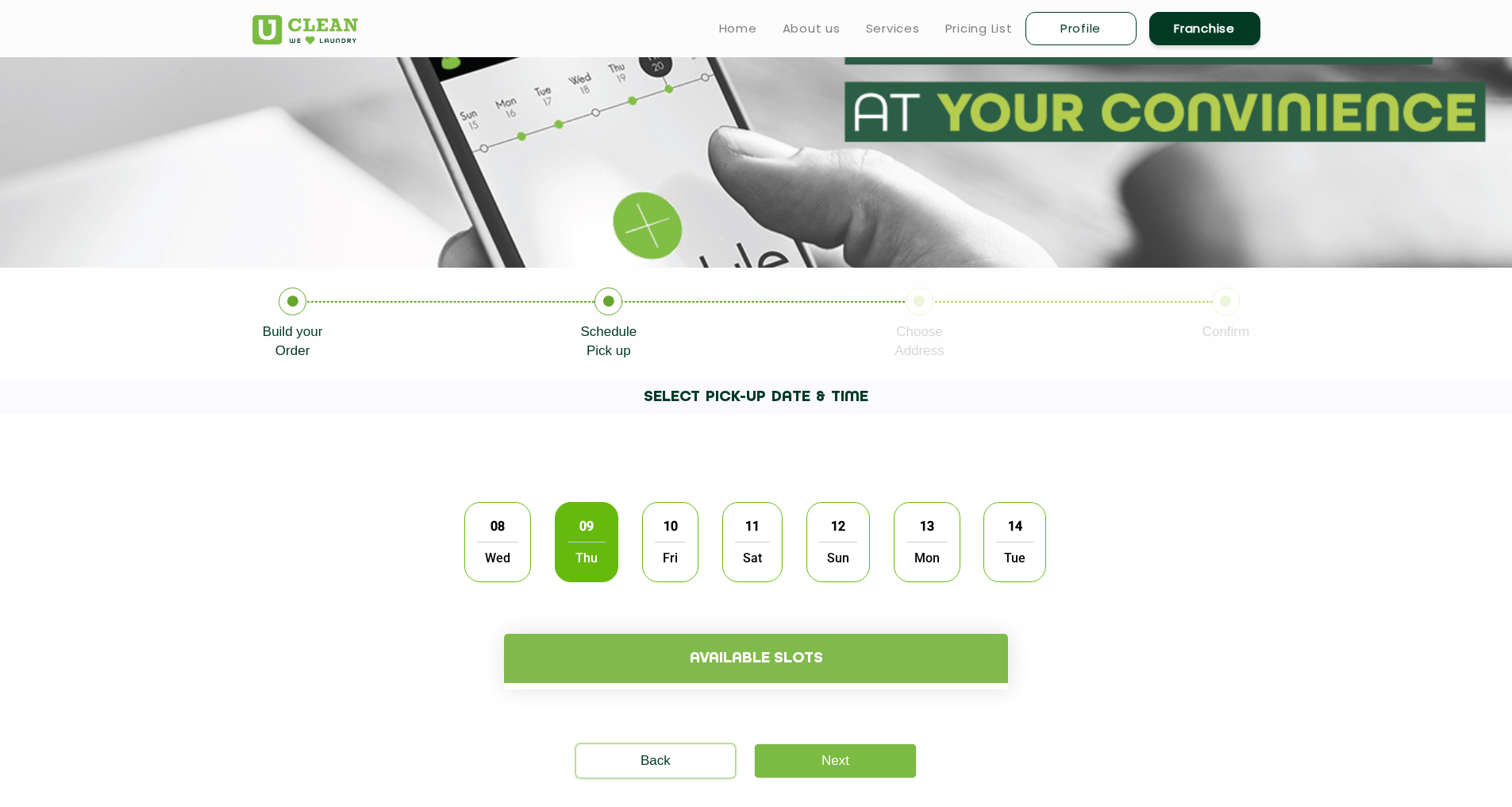
scroll to position [88, 0]
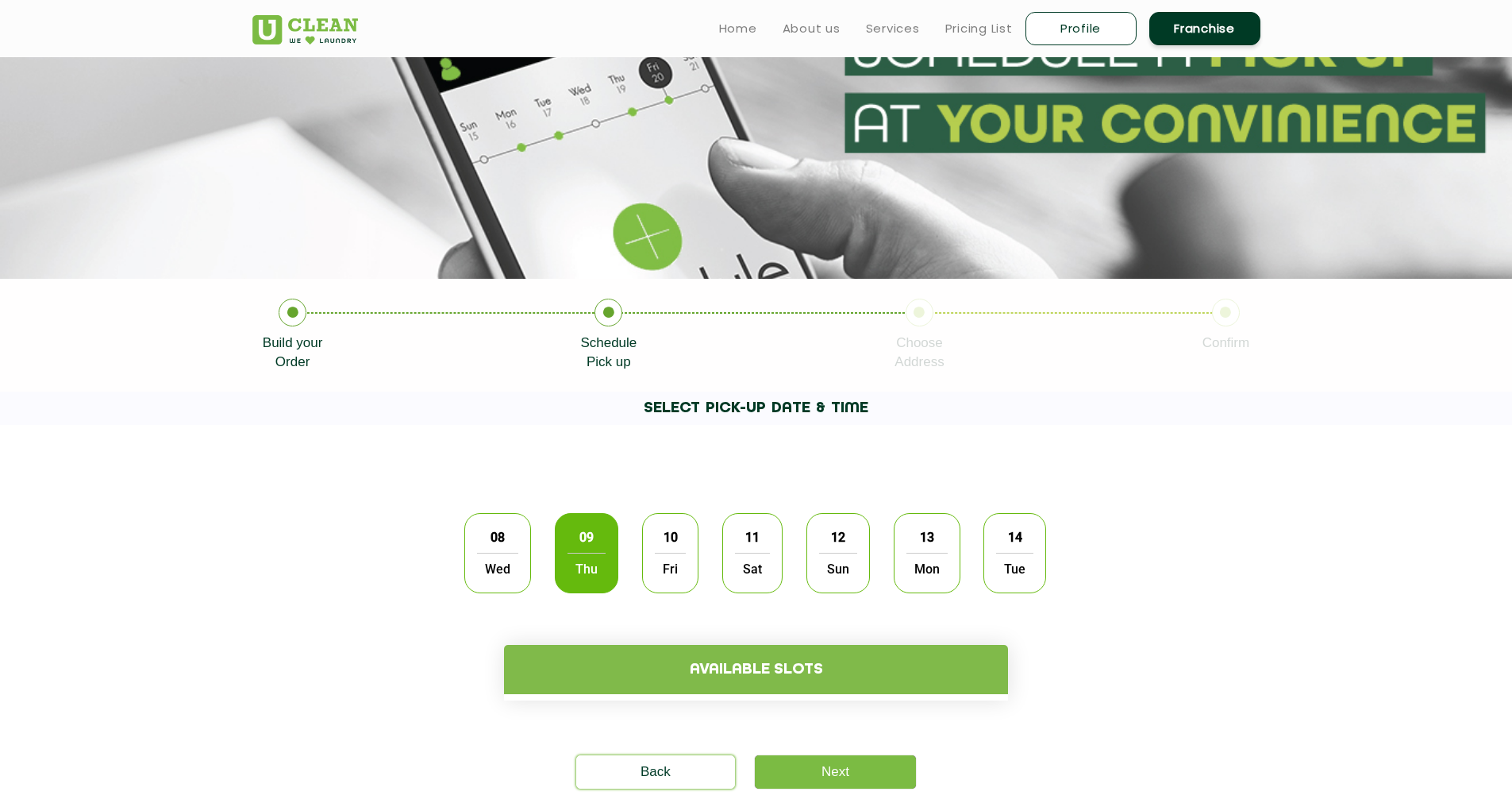
click at [669, 549] on span "10" at bounding box center [671, 537] width 30 height 31
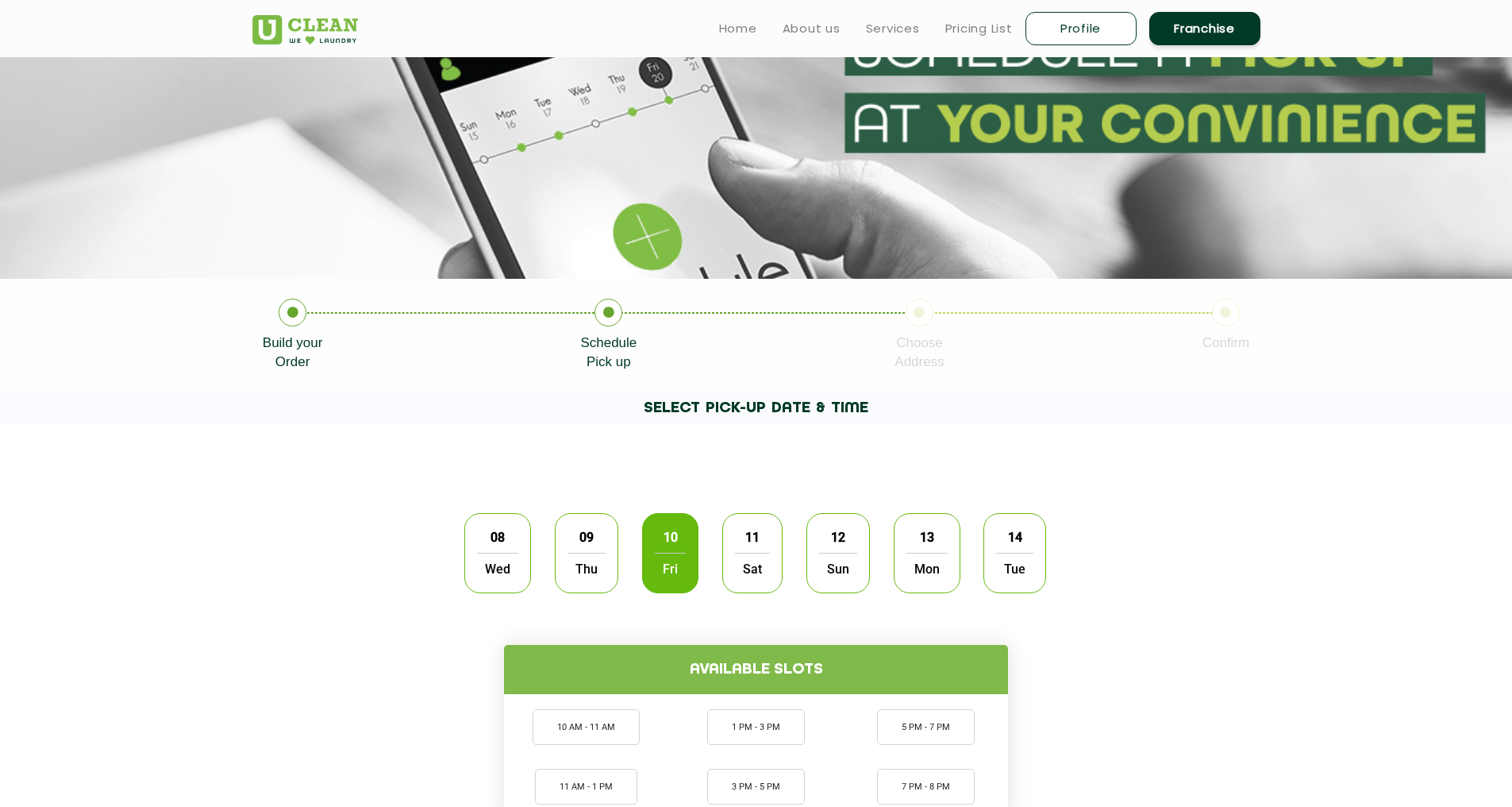
click at [599, 556] on span "Thu" at bounding box center [586, 568] width 38 height 32
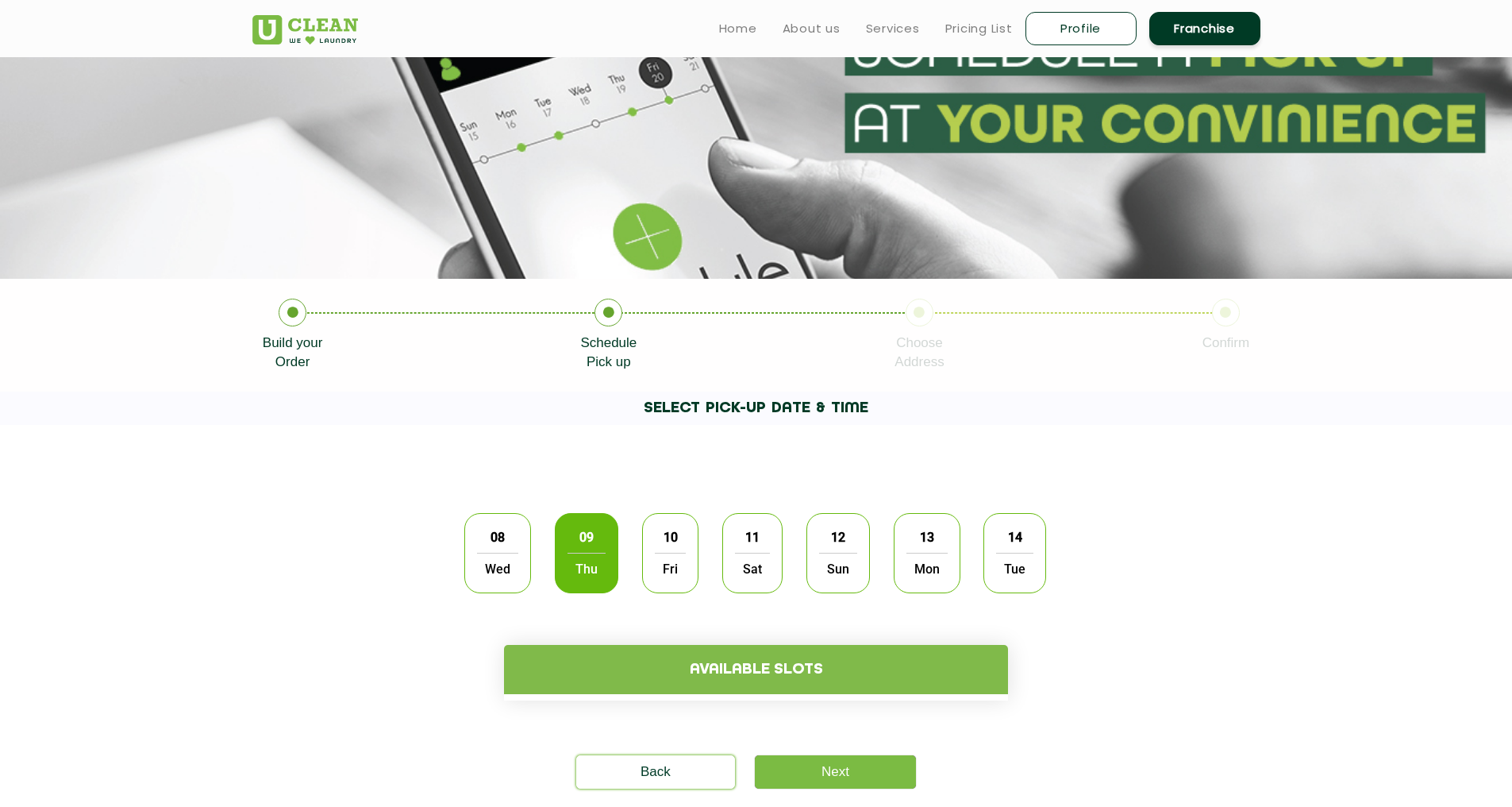
scroll to position [0, 0]
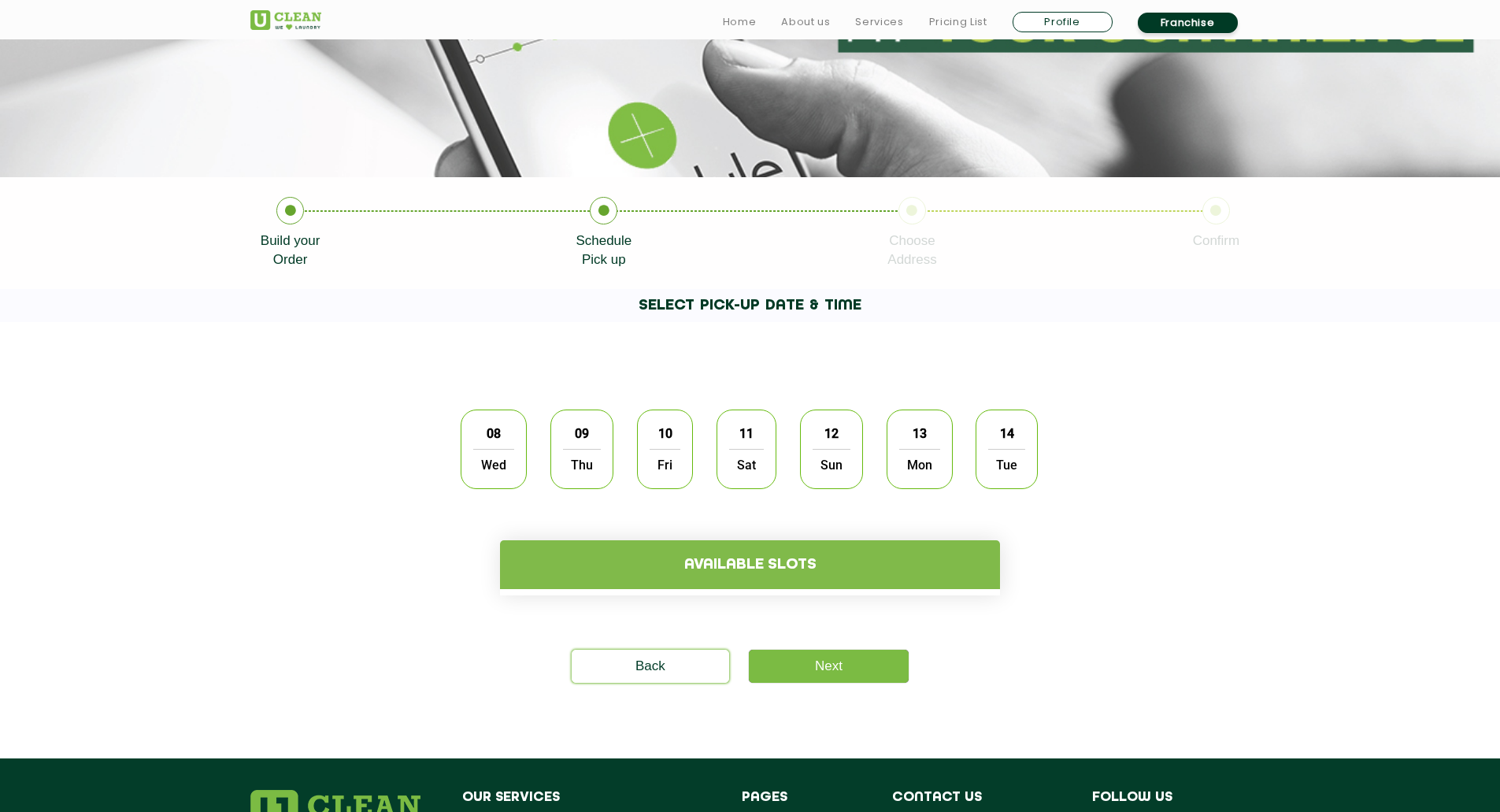
scroll to position [187, 0]
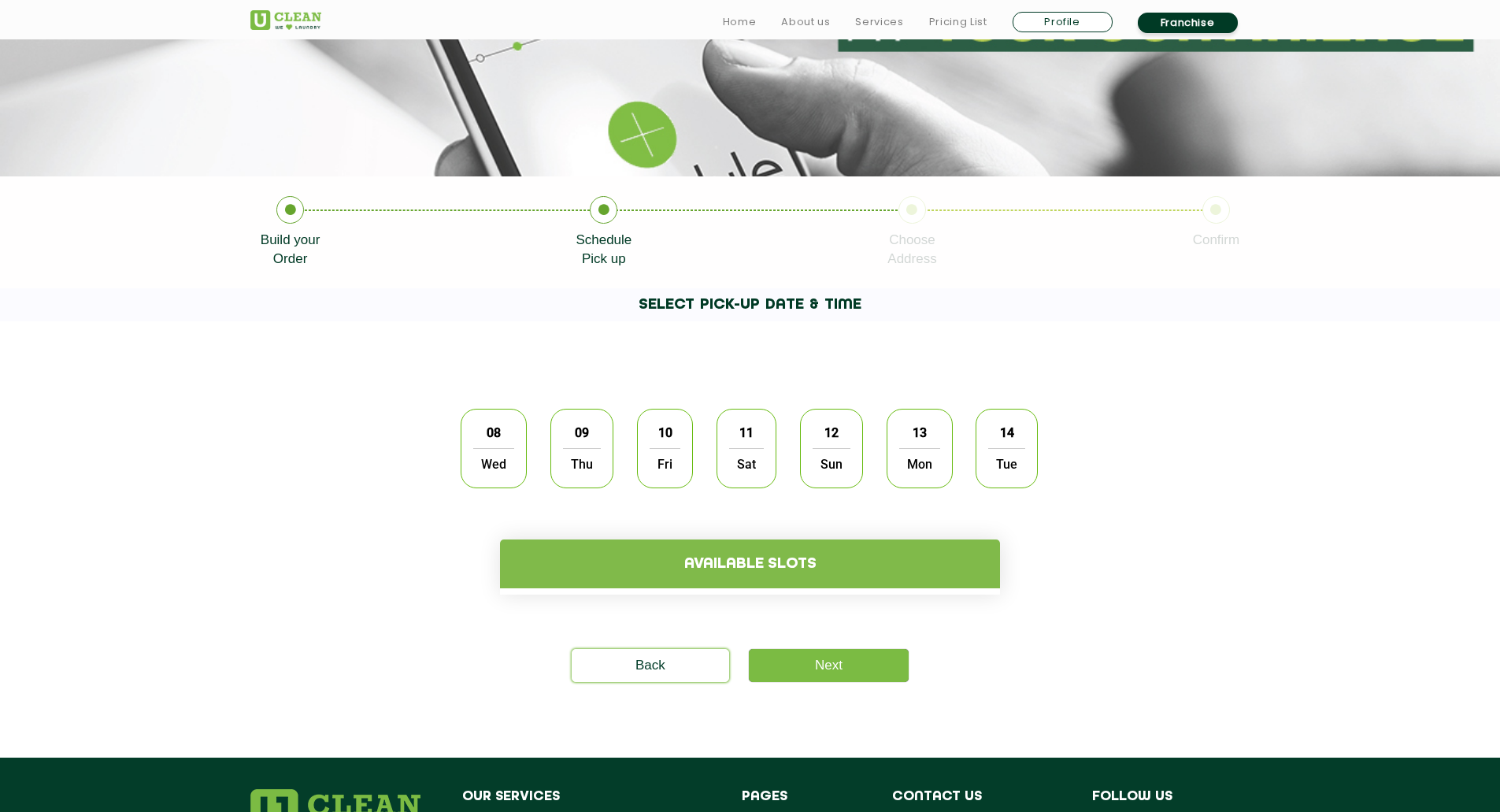
click at [575, 449] on span "Thu" at bounding box center [581, 464] width 37 height 32
click at [657, 461] on span "Fri" at bounding box center [664, 464] width 31 height 32
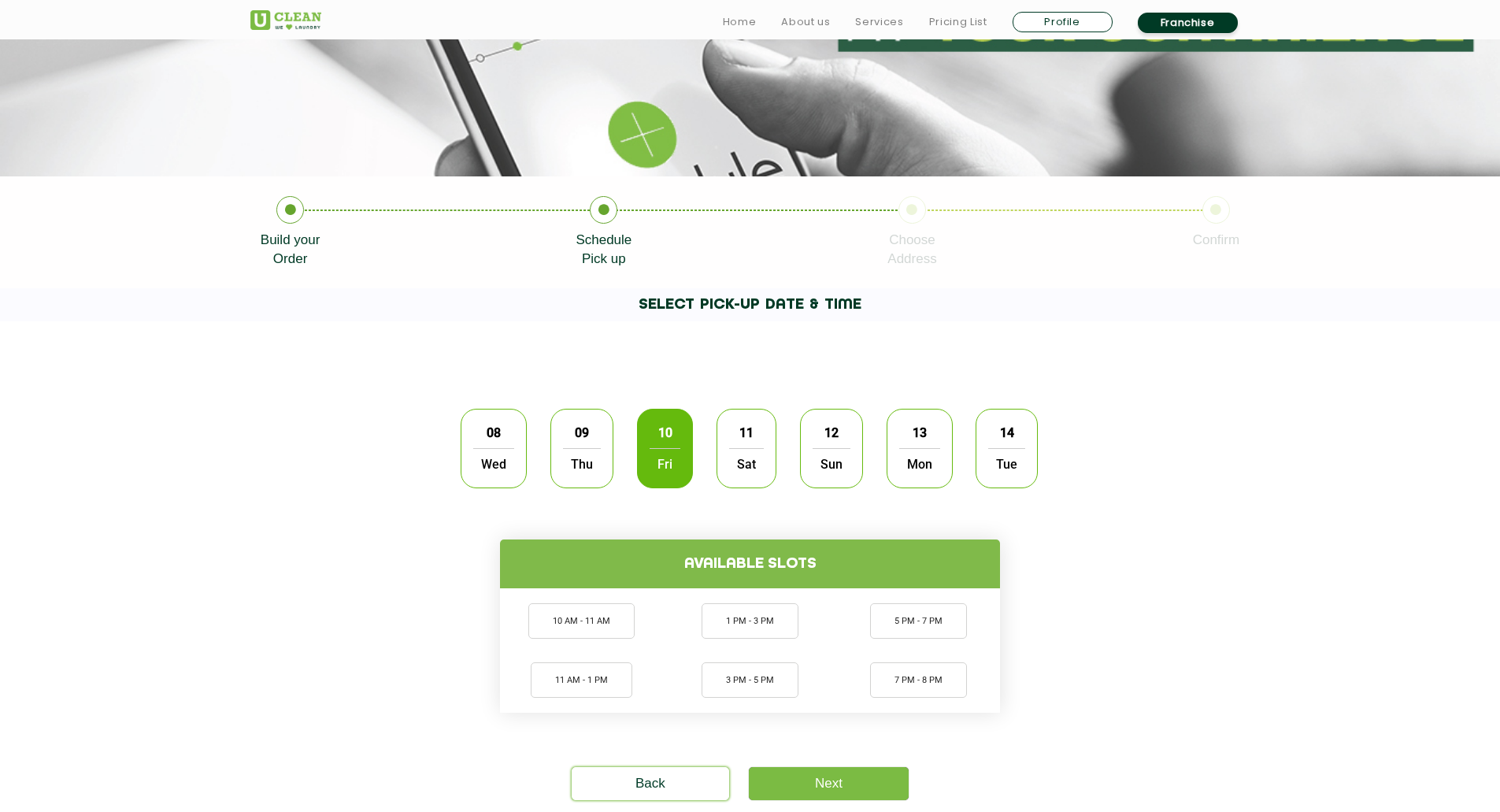
click at [568, 461] on span "Thu" at bounding box center [581, 464] width 37 height 32
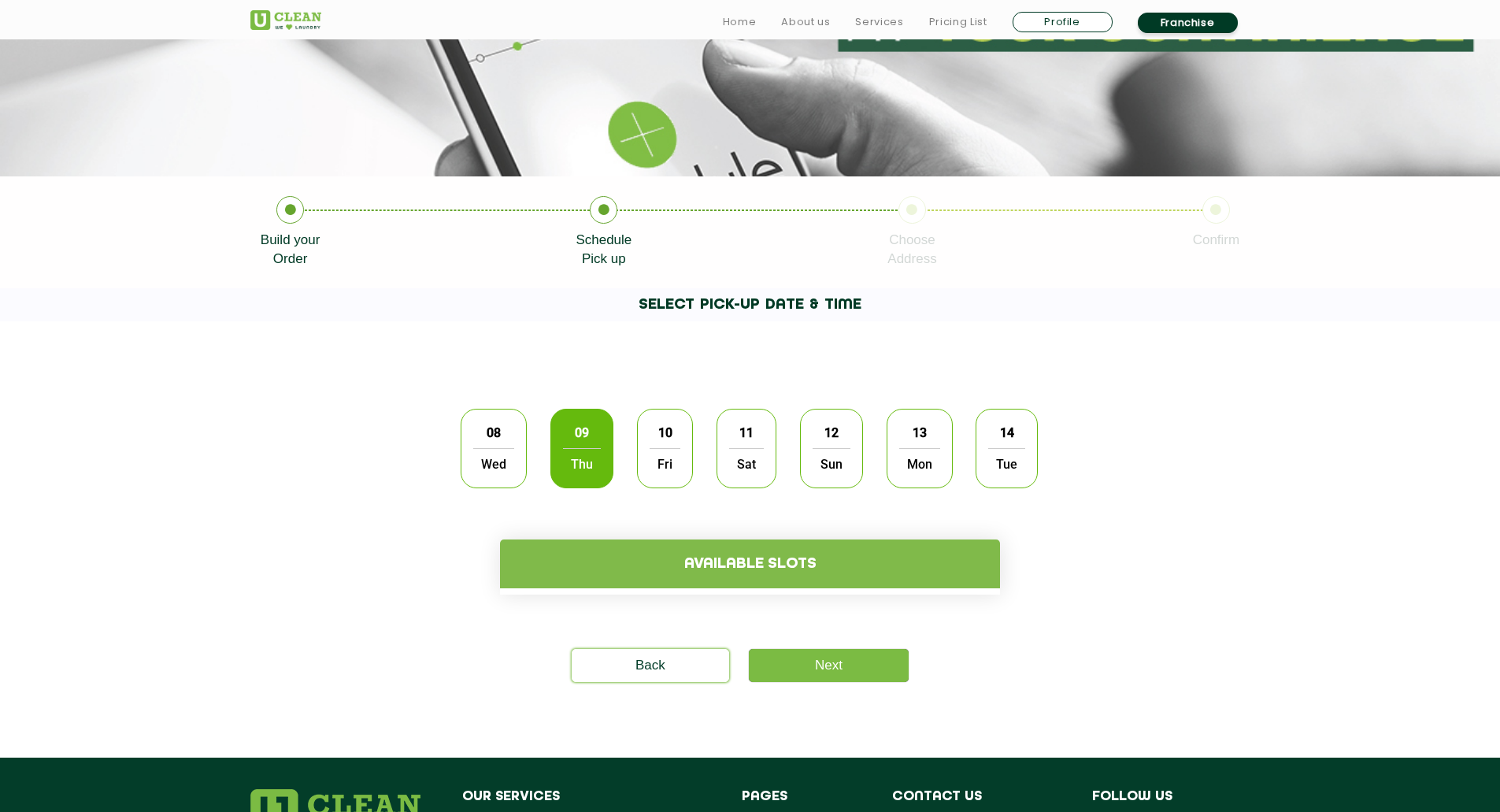
click at [793, 685] on section "08 Wed 09 Thu 10 Fri 11 Sat 12 Sun 13 Mon 14 Tue Available slots Please select …" at bounding box center [750, 539] width 1500 height 437
click at [792, 681] on link "Next" at bounding box center [829, 666] width 160 height 34
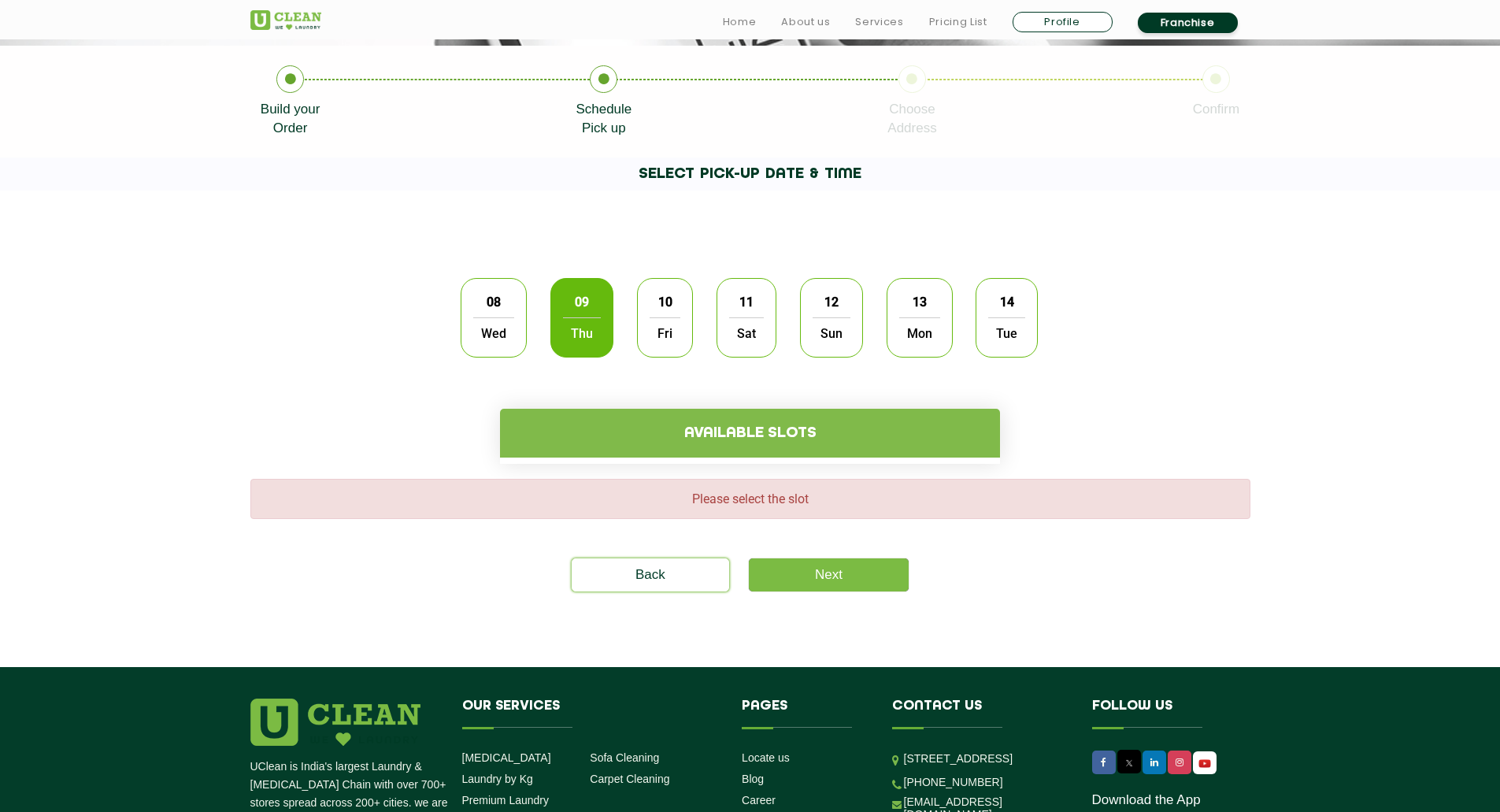
scroll to position [506, 0]
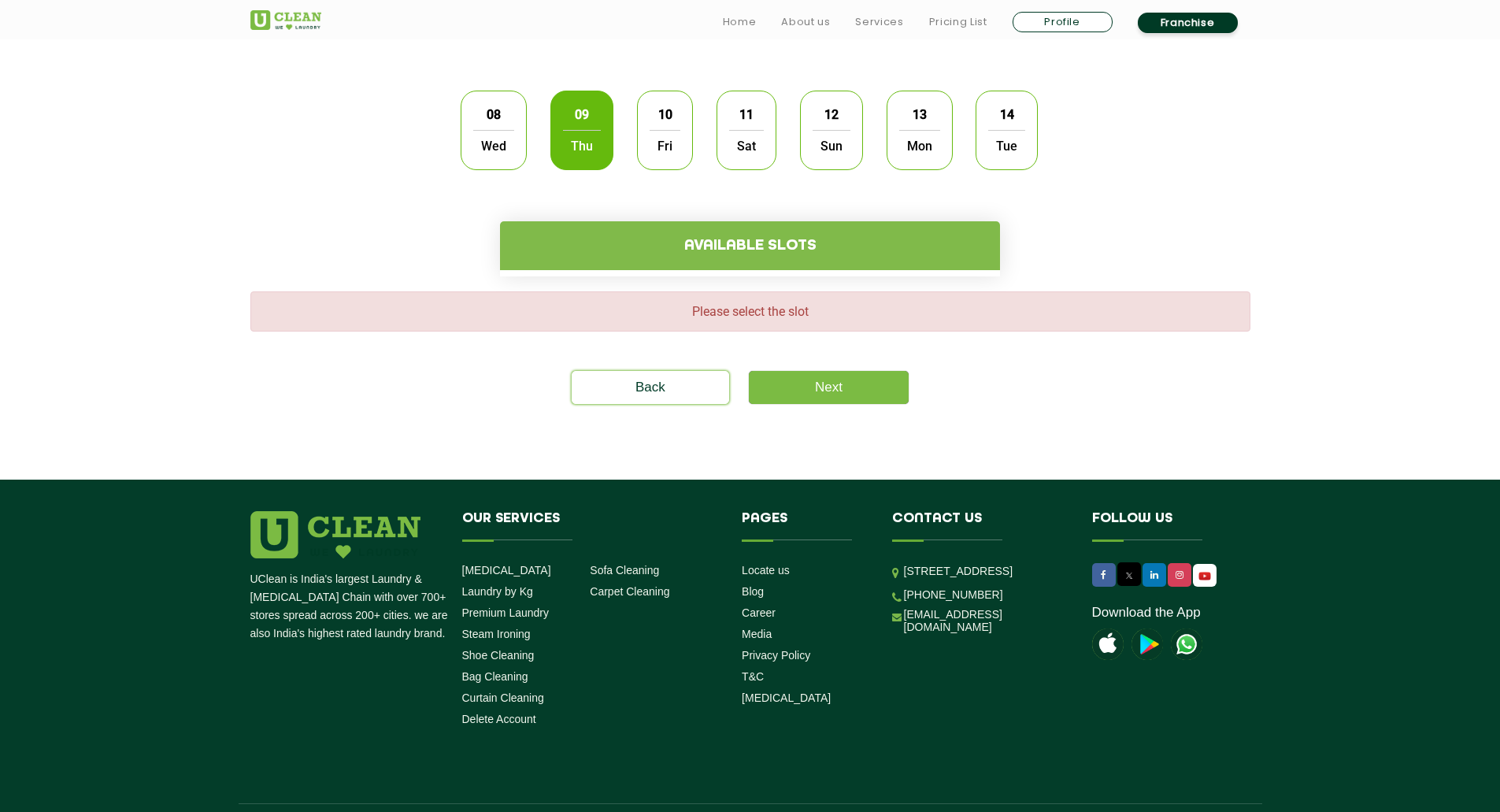
click at [705, 297] on div "Please select the slot" at bounding box center [750, 311] width 1000 height 40
click at [685, 297] on div "Please select the slot" at bounding box center [750, 311] width 1000 height 40
click at [681, 284] on div "Please select the slot Back Next" at bounding box center [750, 340] width 1024 height 127
click at [666, 230] on h4 "Available slots" at bounding box center [749, 246] width 500 height 49
click at [672, 140] on span "Fri" at bounding box center [664, 146] width 31 height 32
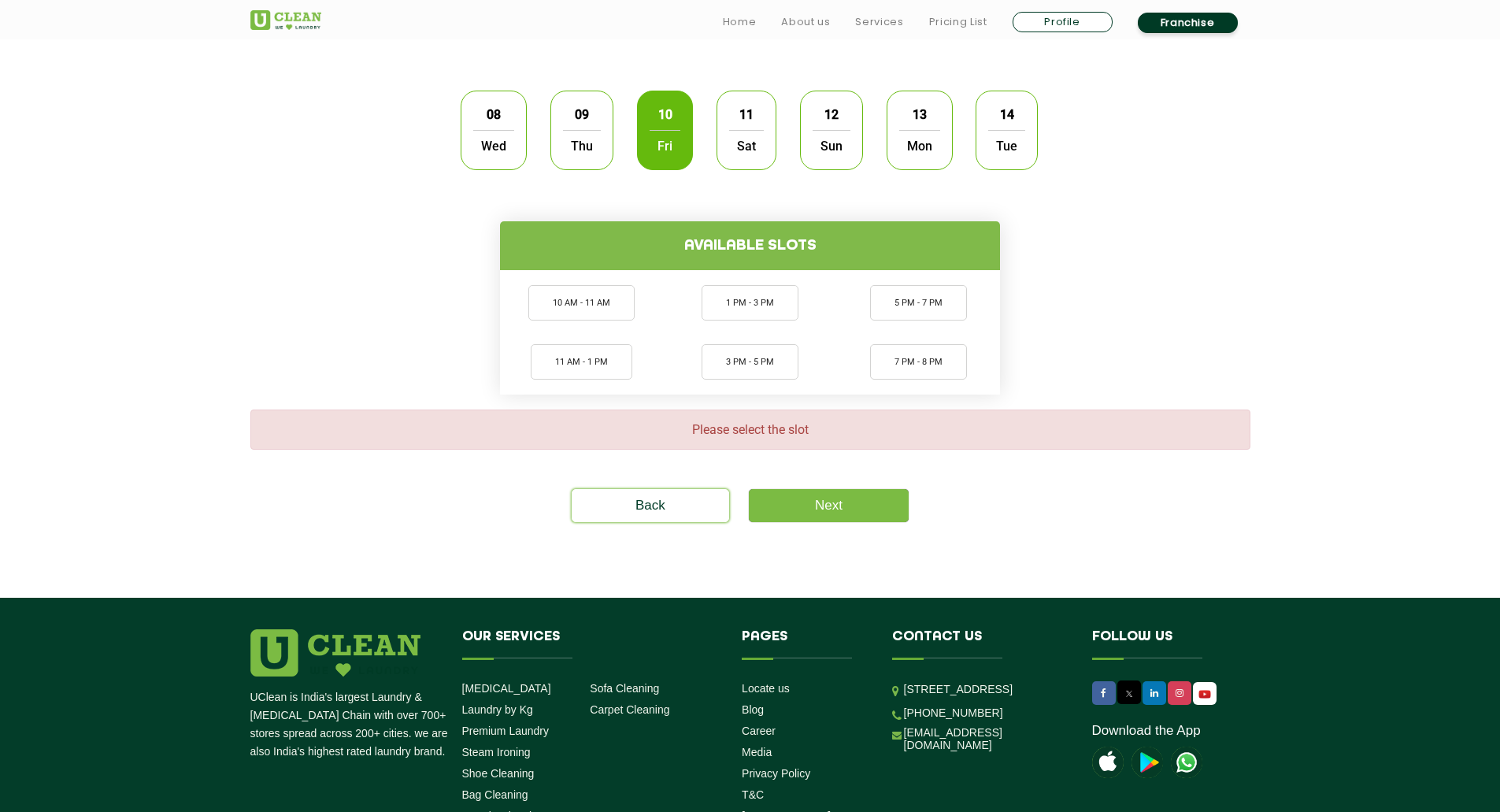
drag, startPoint x: 770, startPoint y: 351, endPoint x: 1020, endPoint y: 261, distance: 265.7
click at [1020, 261] on div "Available slots 10 AM - 11 AM 11 AM - 1 PM 1 PM - 3 PM 3 PM - 5 PM 5 PM - 7 PM …" at bounding box center [750, 289] width 1024 height 213
click at [551, 136] on div "09 Thu" at bounding box center [582, 130] width 63 height 80
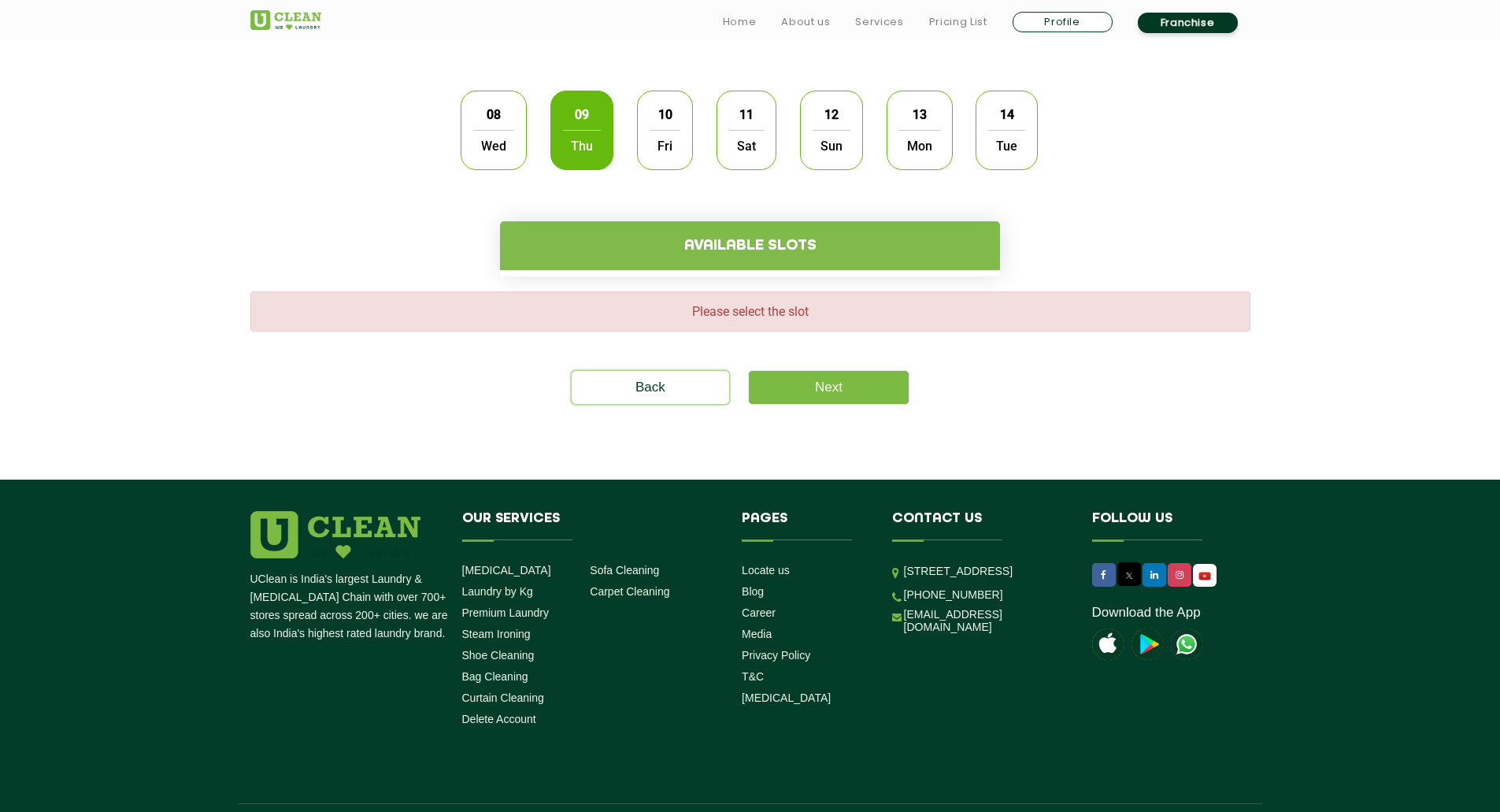
click at [574, 139] on span "Thu" at bounding box center [581, 146] width 37 height 32
click at [665, 125] on span "10" at bounding box center [665, 114] width 30 height 31
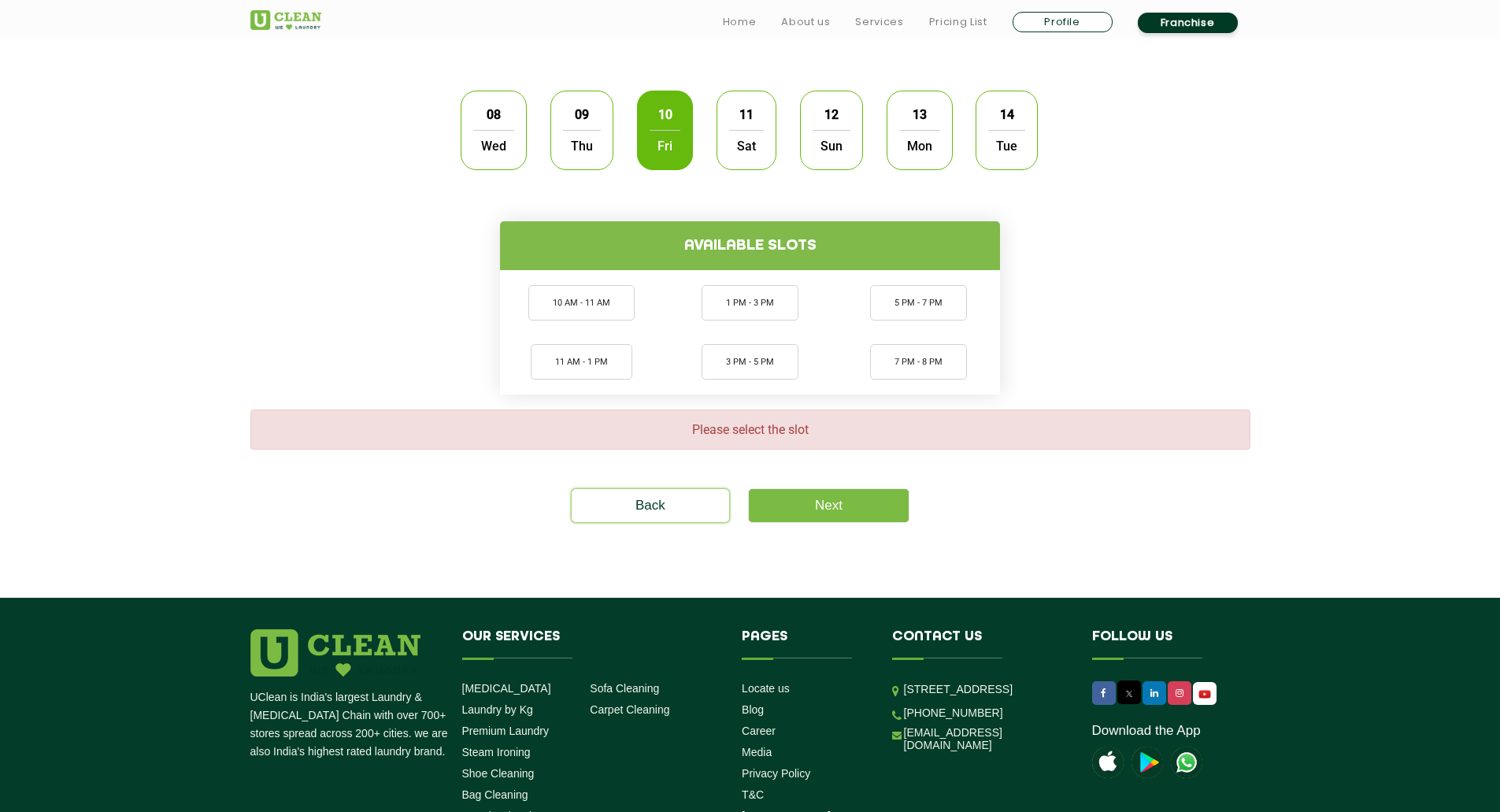
click at [771, 119] on div "11 Sat" at bounding box center [746, 130] width 60 height 80
click at [834, 120] on span "12" at bounding box center [832, 114] width 30 height 31
click at [658, 148] on span "Fri" at bounding box center [664, 146] width 31 height 32
click at [579, 293] on li "10 AM - 11 AM" at bounding box center [581, 303] width 106 height 35
click at [846, 502] on link "Next" at bounding box center [829, 506] width 160 height 34
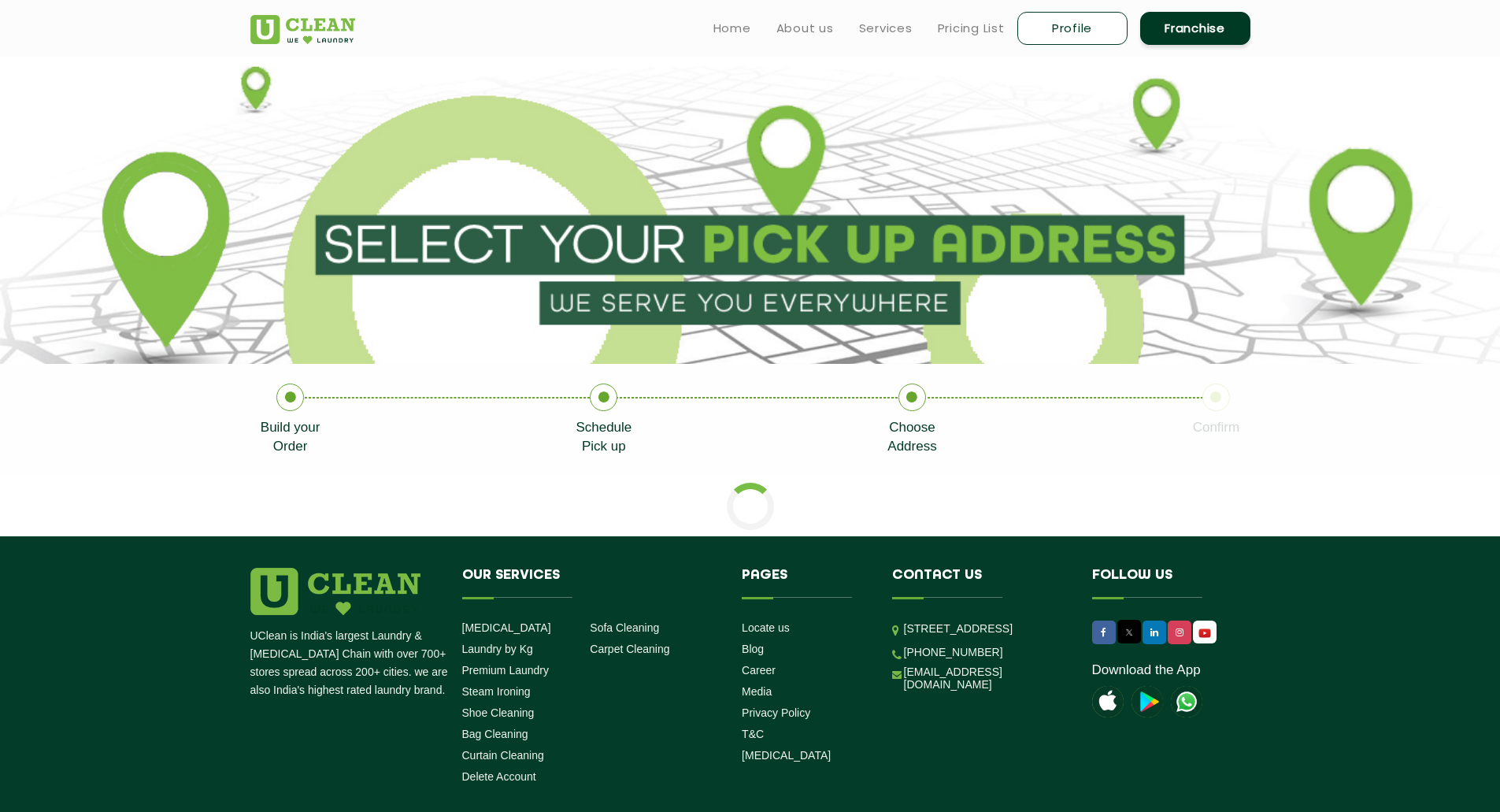
click at [846, 502] on section at bounding box center [750, 507] width 1500 height 61
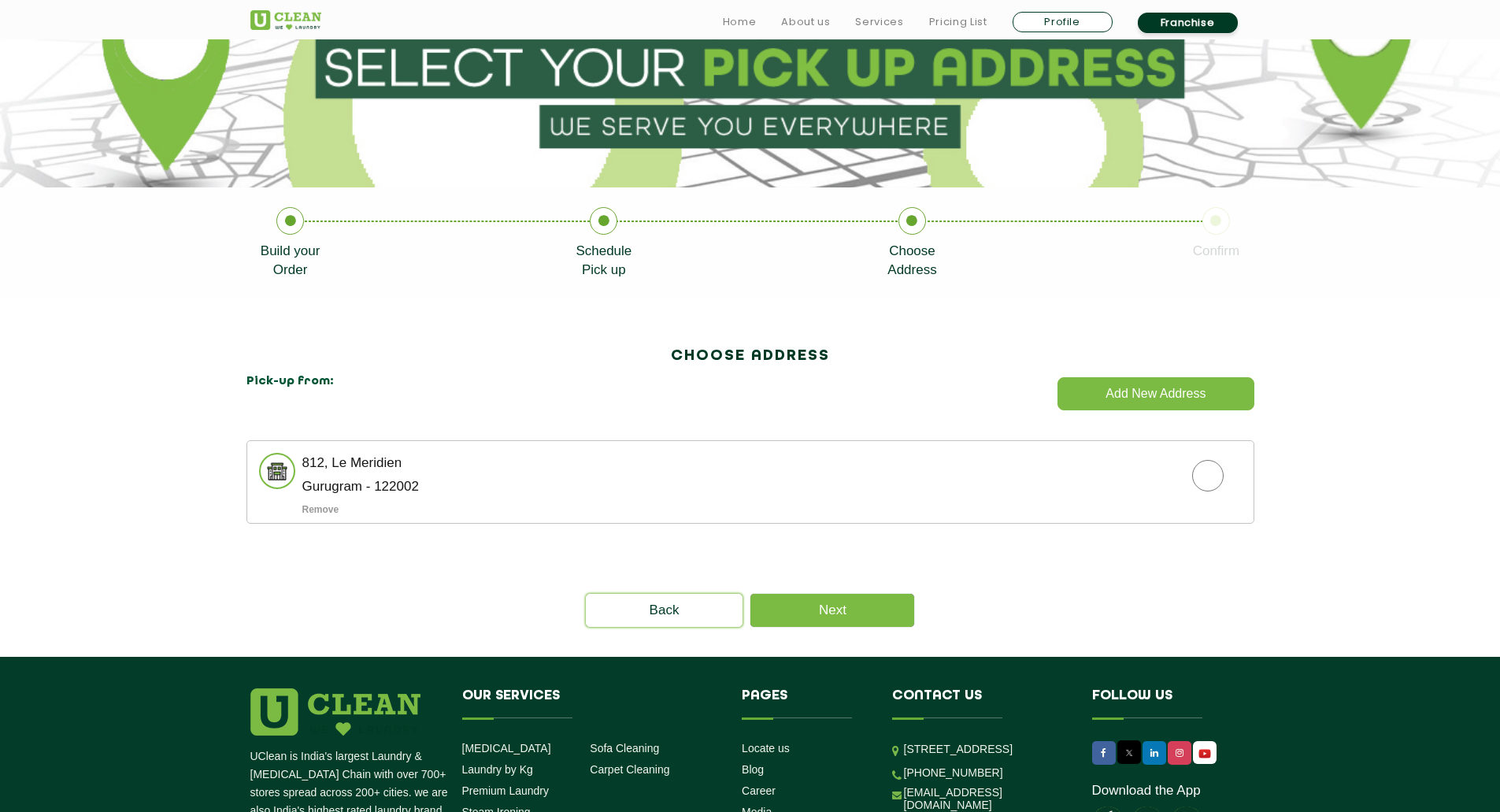
scroll to position [177, 0]
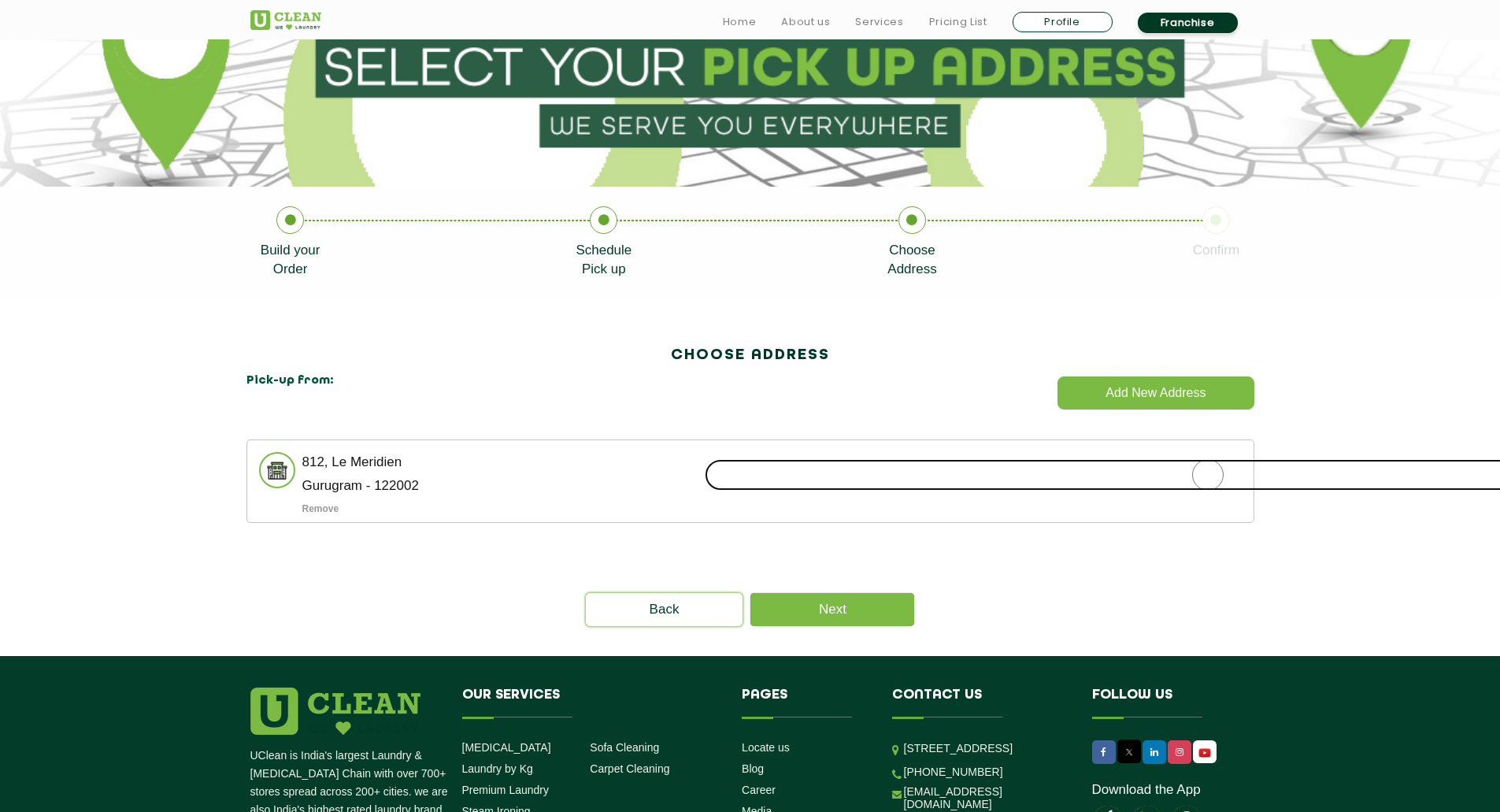
click at [855, 485] on input "radio" at bounding box center [1207, 475] width 1006 height 32
radio input "true"
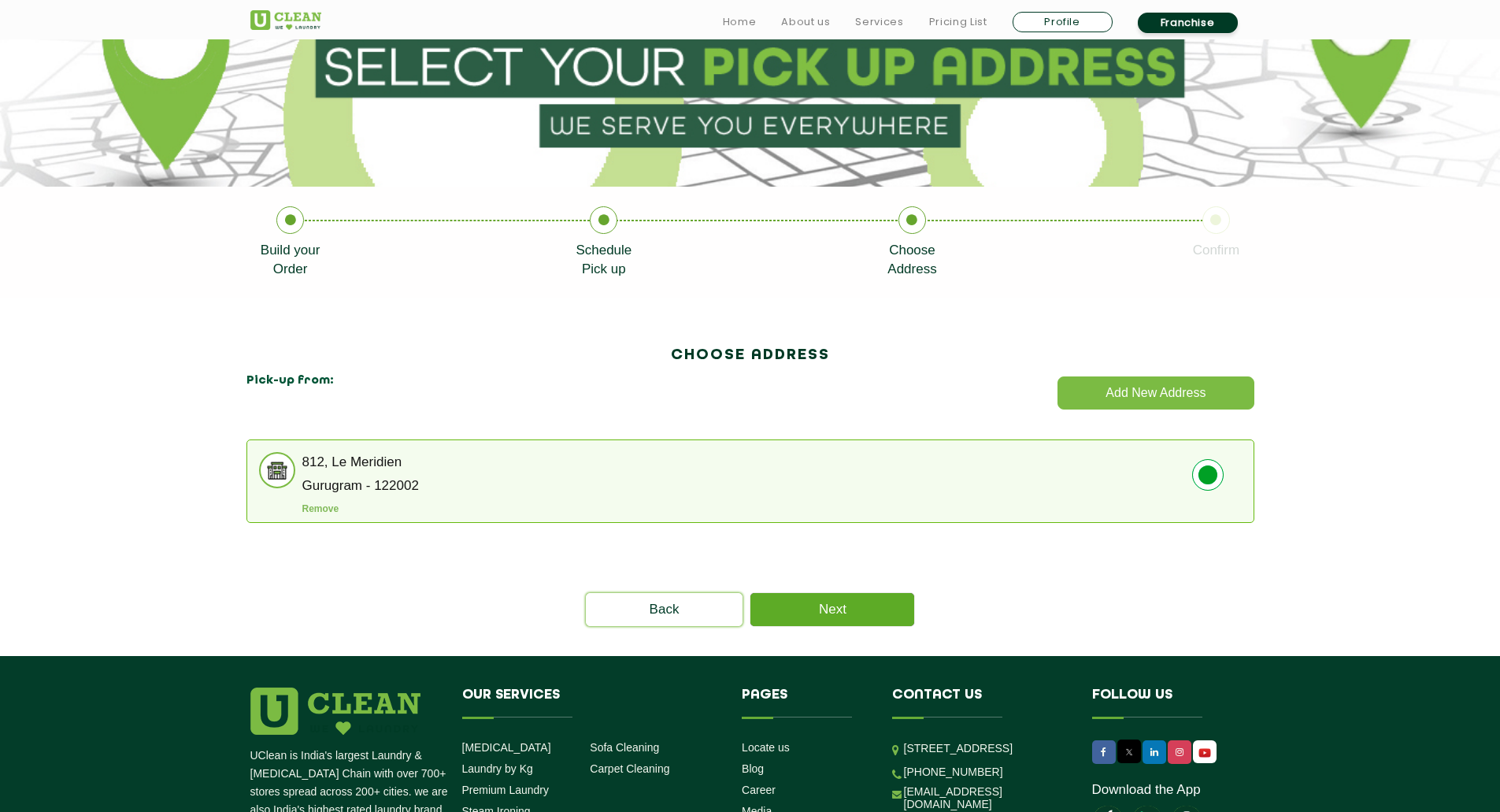
click at [850, 608] on link "Next" at bounding box center [833, 610] width 164 height 34
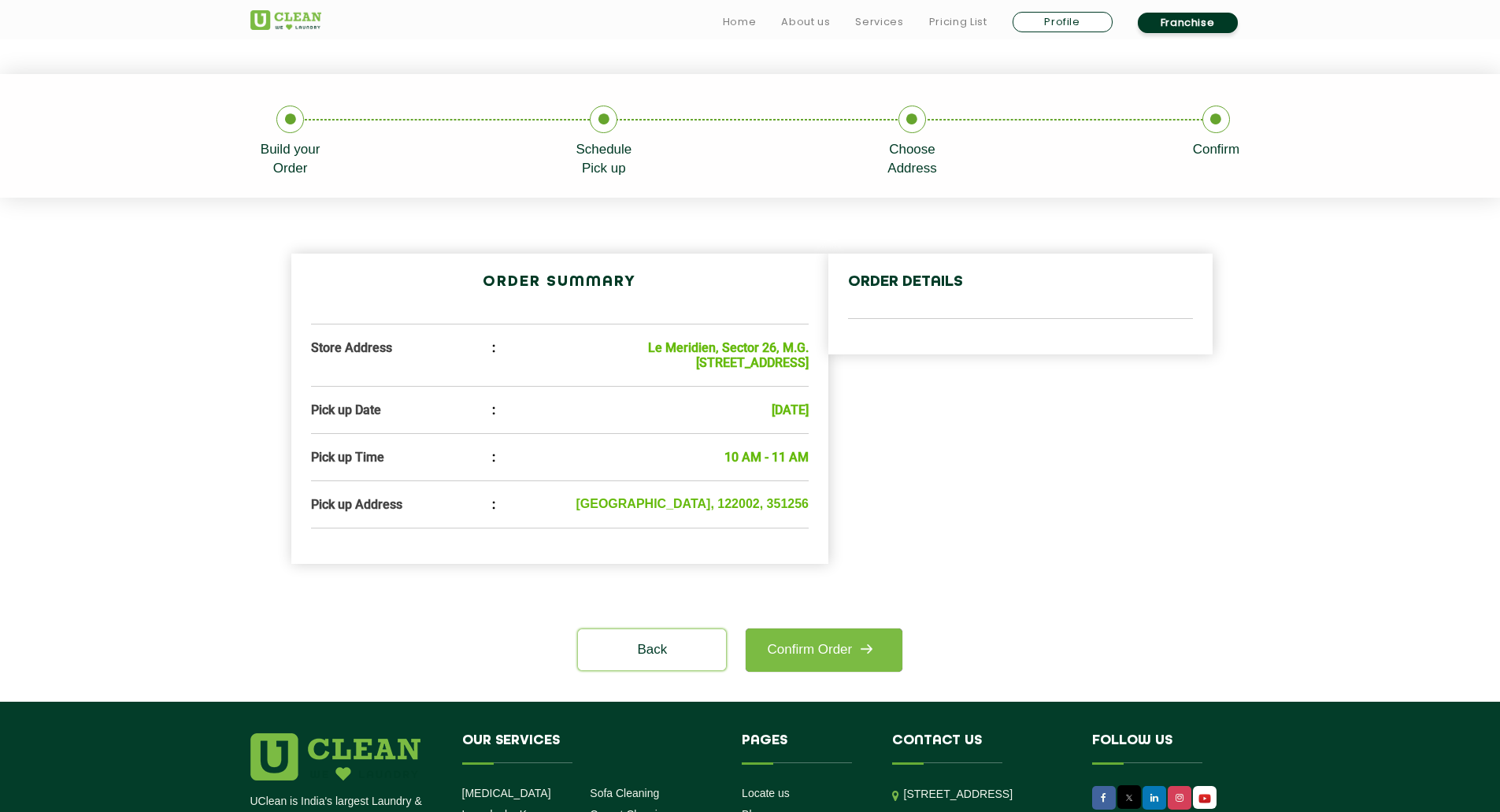
scroll to position [291, 0]
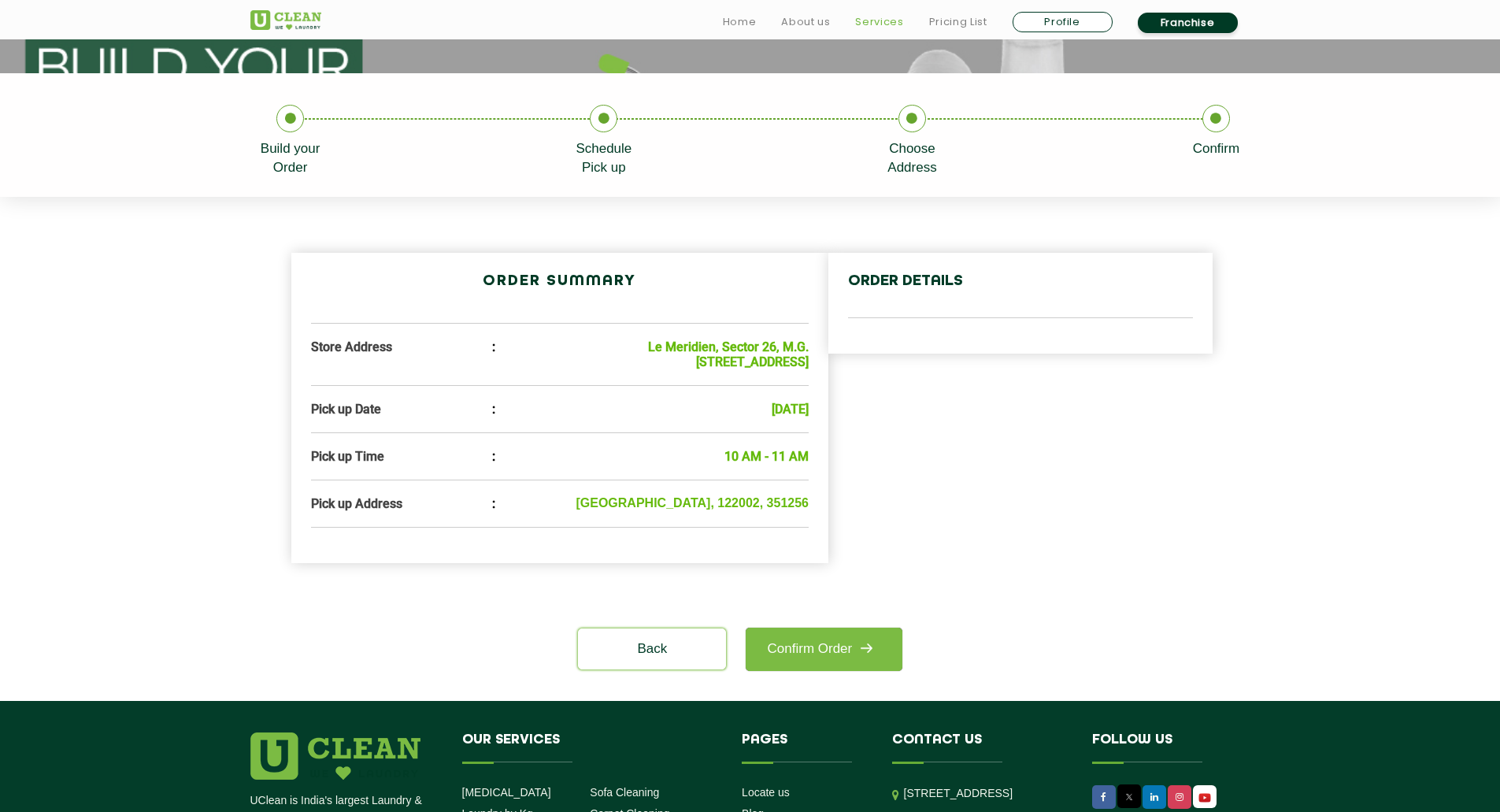
click at [897, 26] on link "Services" at bounding box center [879, 22] width 48 height 19
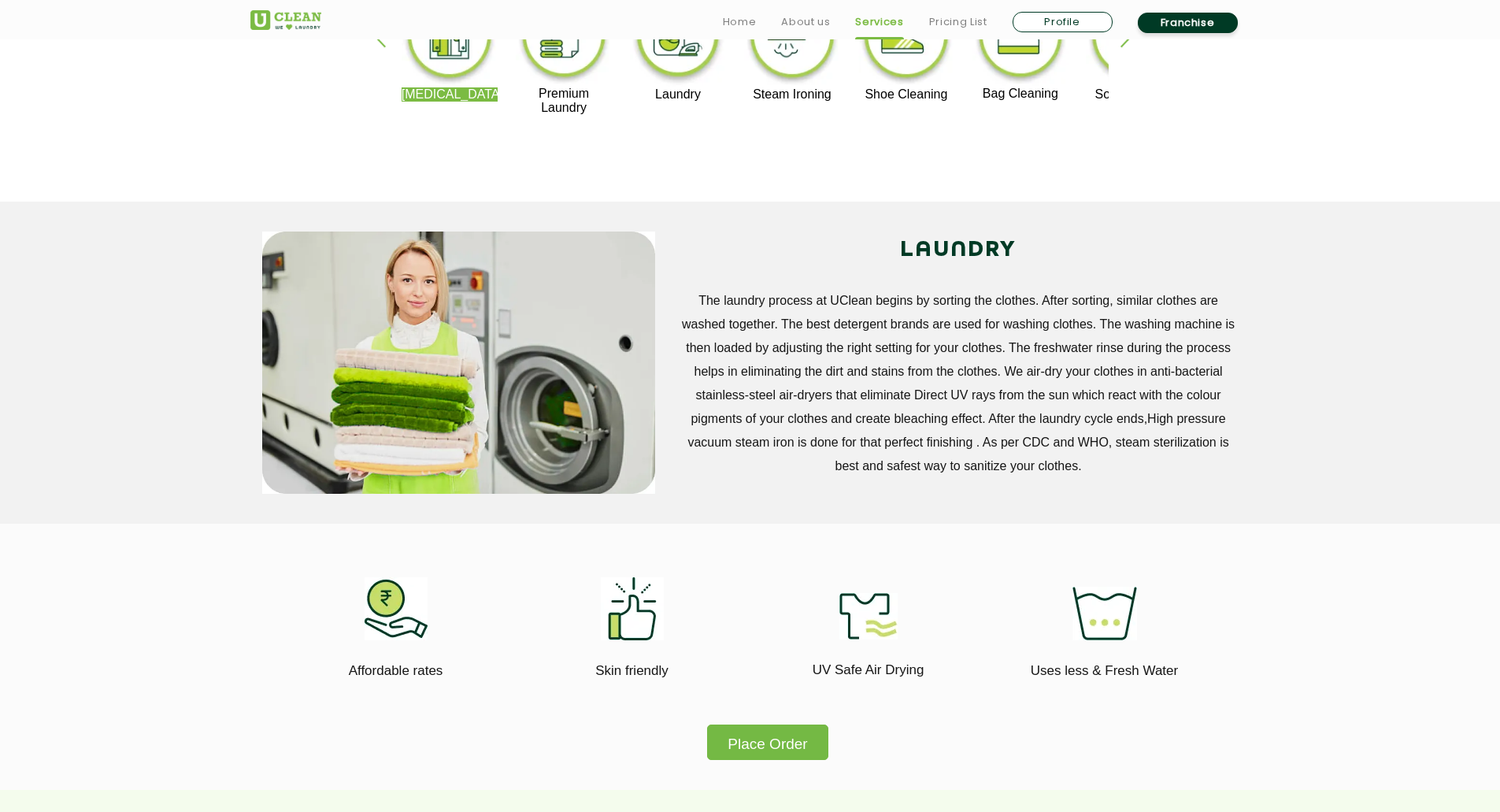
scroll to position [701, 0]
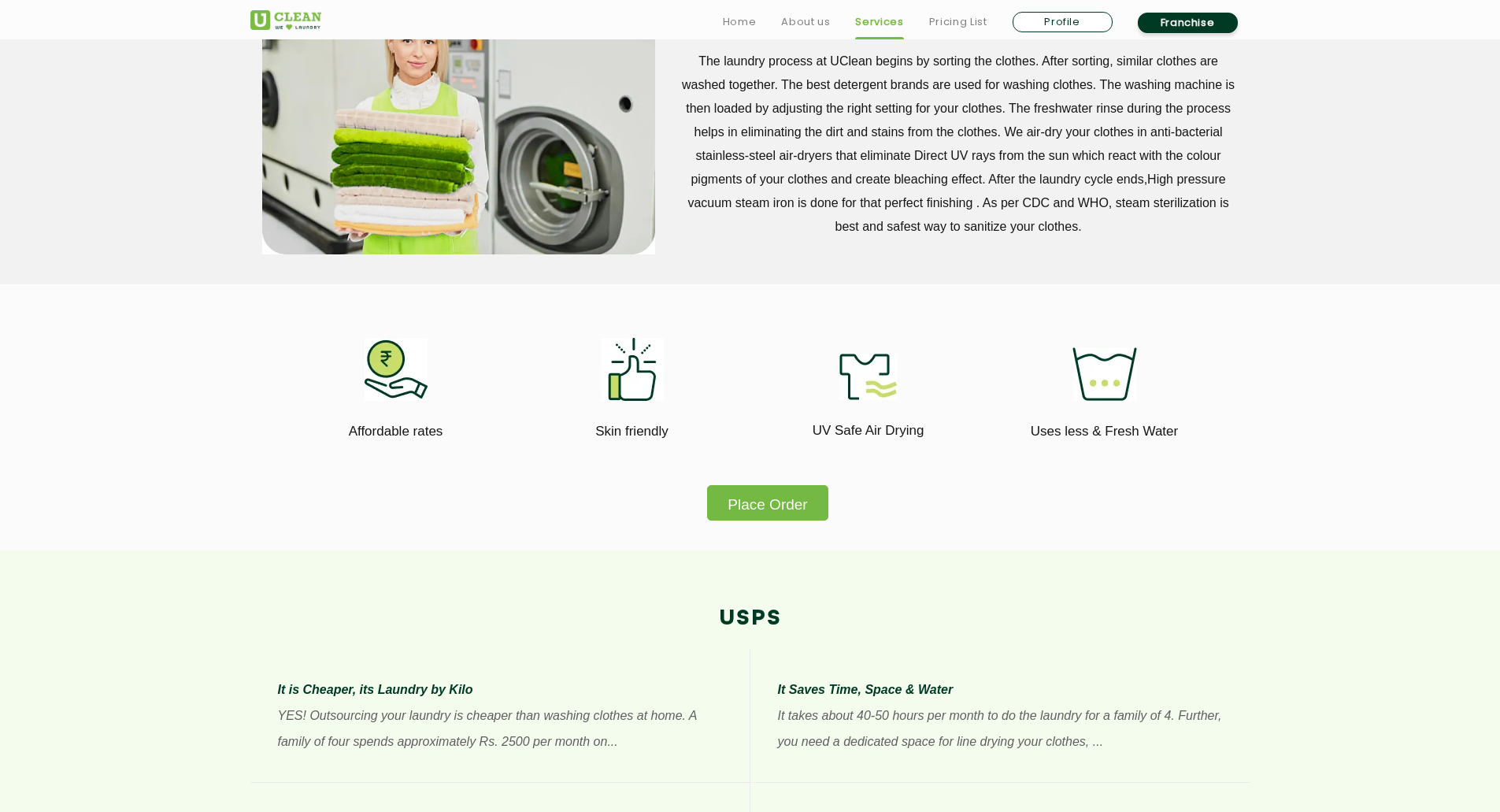
click at [765, 503] on button "Place Order" at bounding box center [768, 503] width 120 height 35
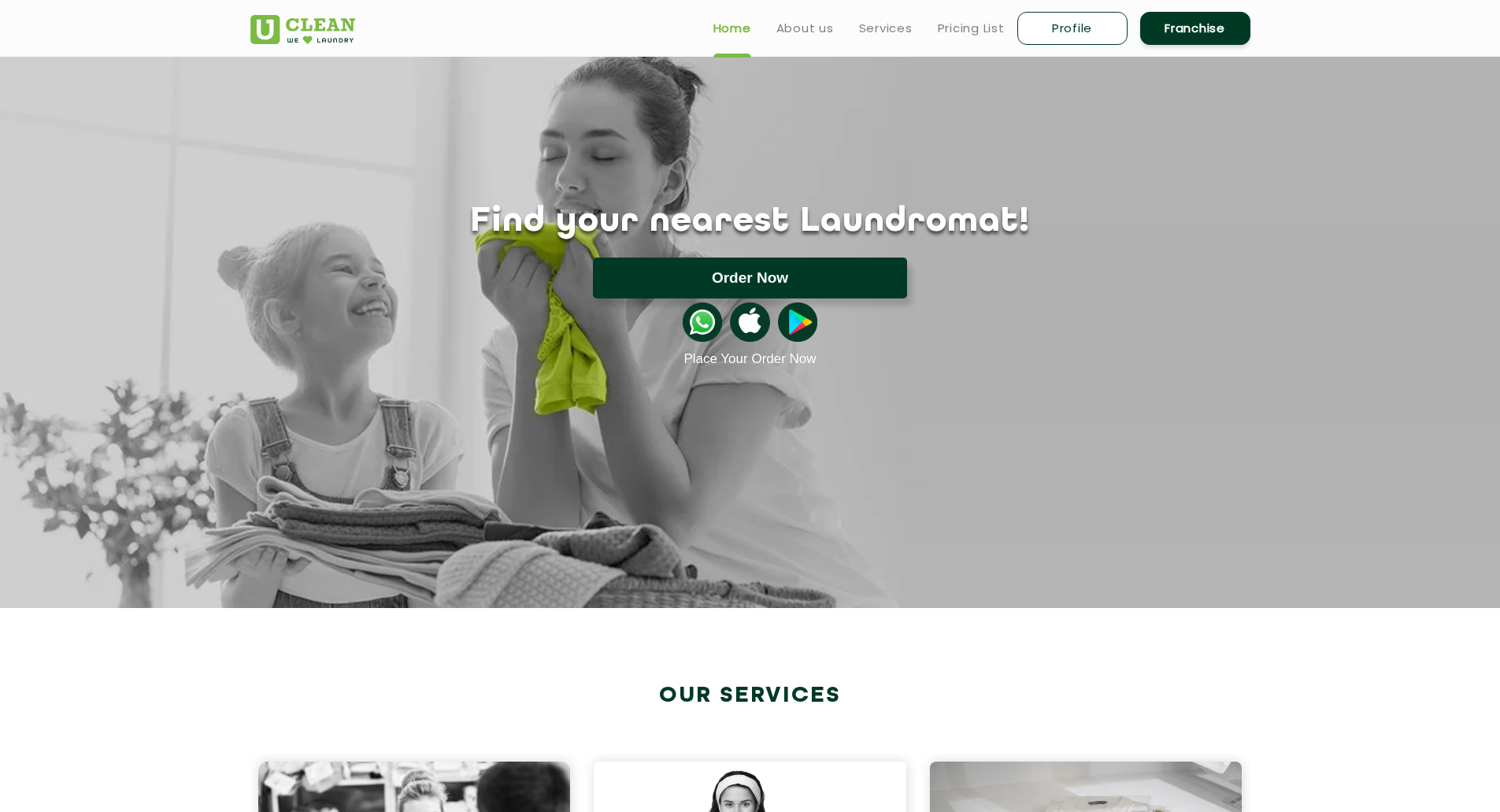
click at [739, 277] on button "Order Now" at bounding box center [750, 278] width 314 height 41
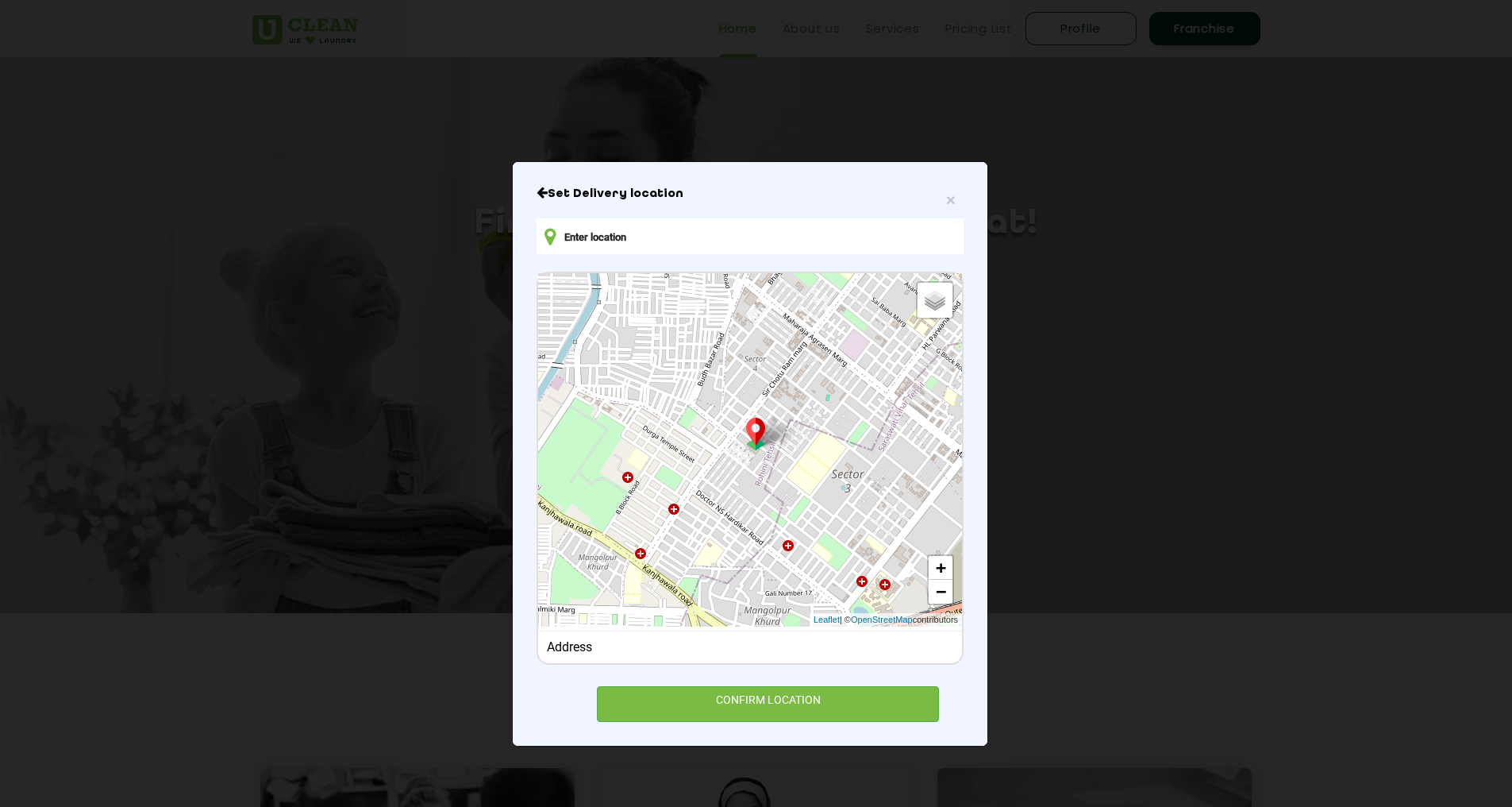
click at [683, 236] on input "text" at bounding box center [750, 237] width 427 height 36
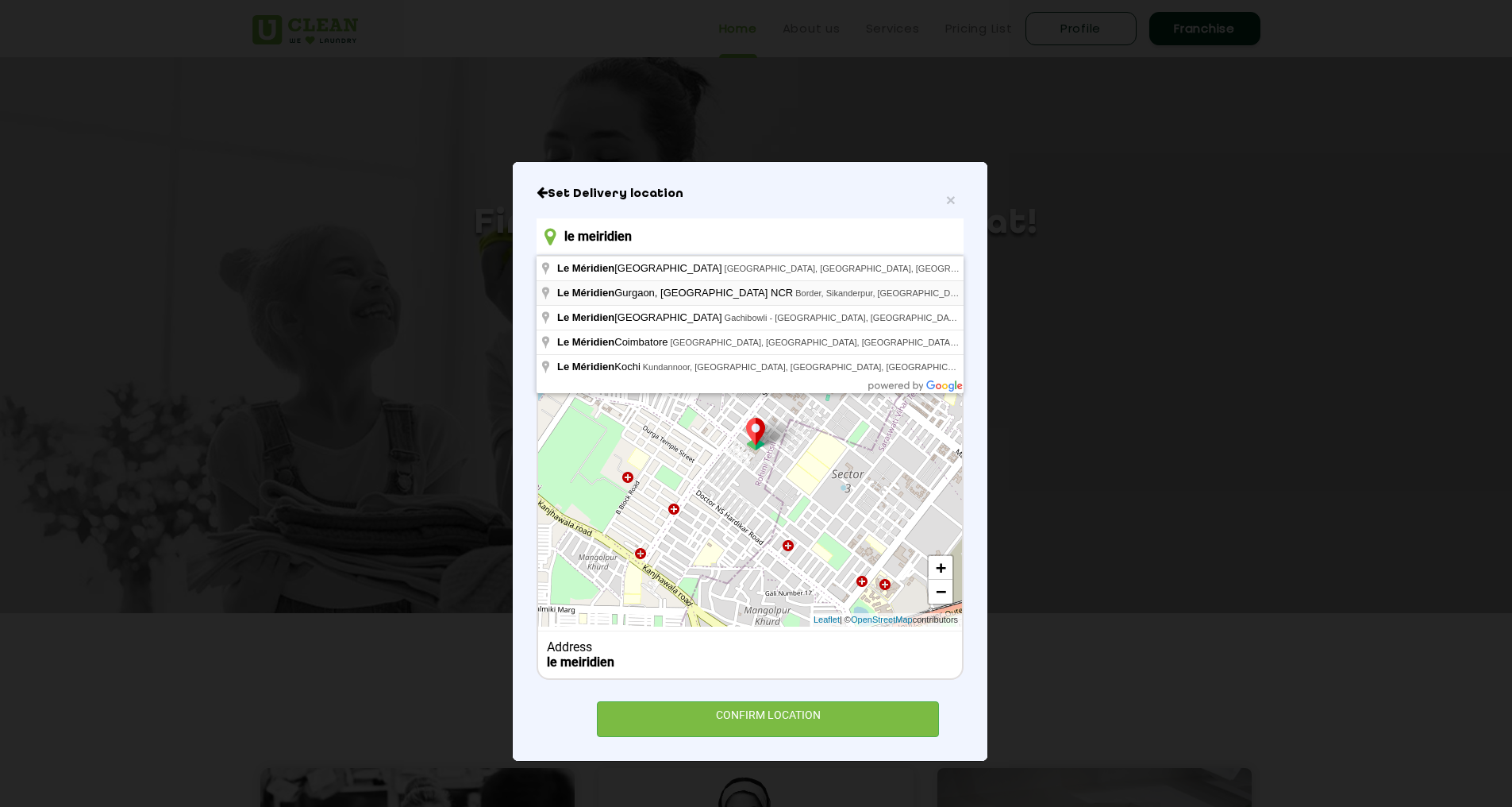
type input "Le Méridien [GEOGRAPHIC_DATA], [GEOGRAPHIC_DATA] NCR, Border, [GEOGRAPHIC_DATA]…"
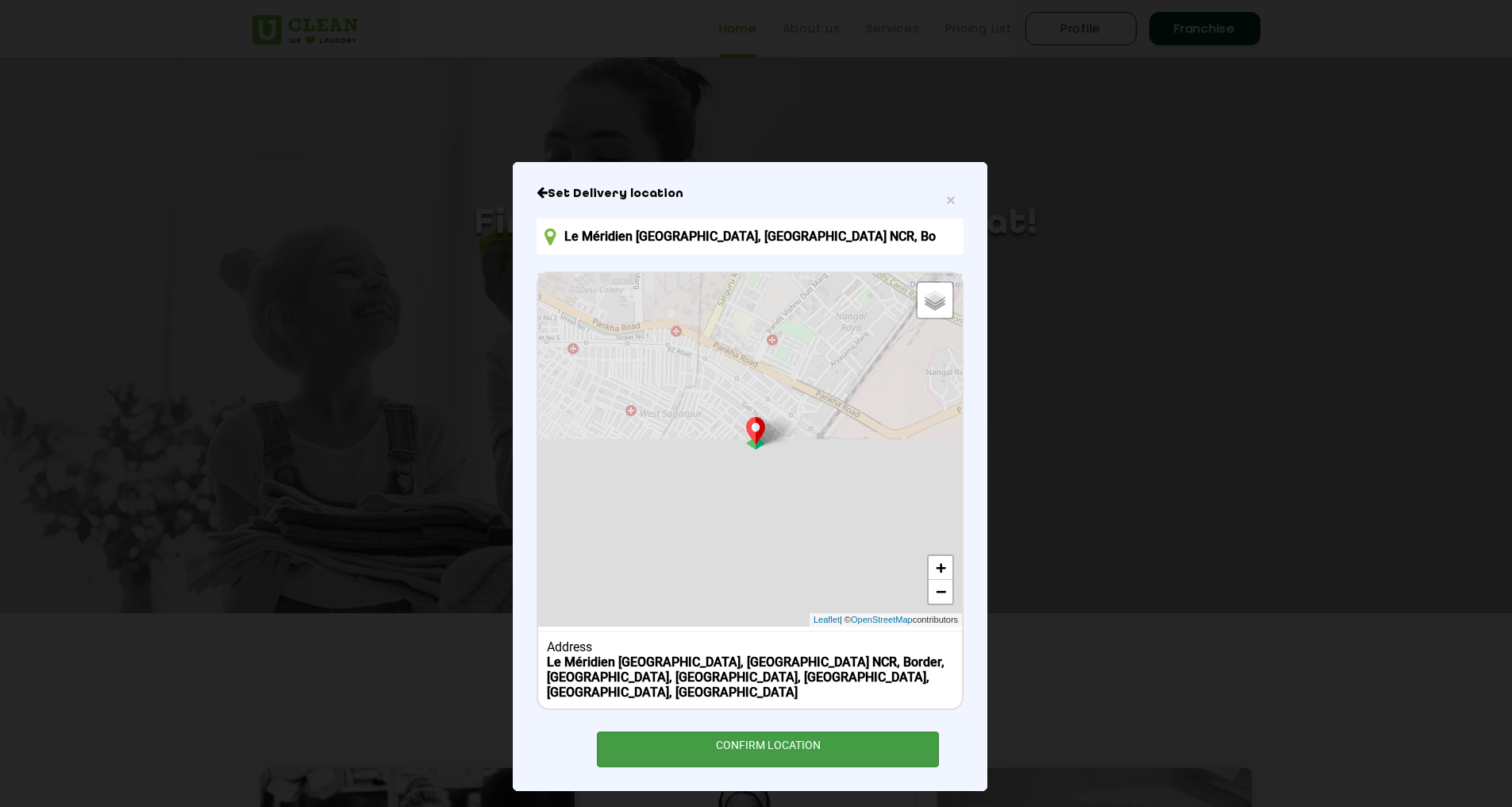
click at [793, 731] on div "CONFIRM LOCATION" at bounding box center [768, 749] width 342 height 36
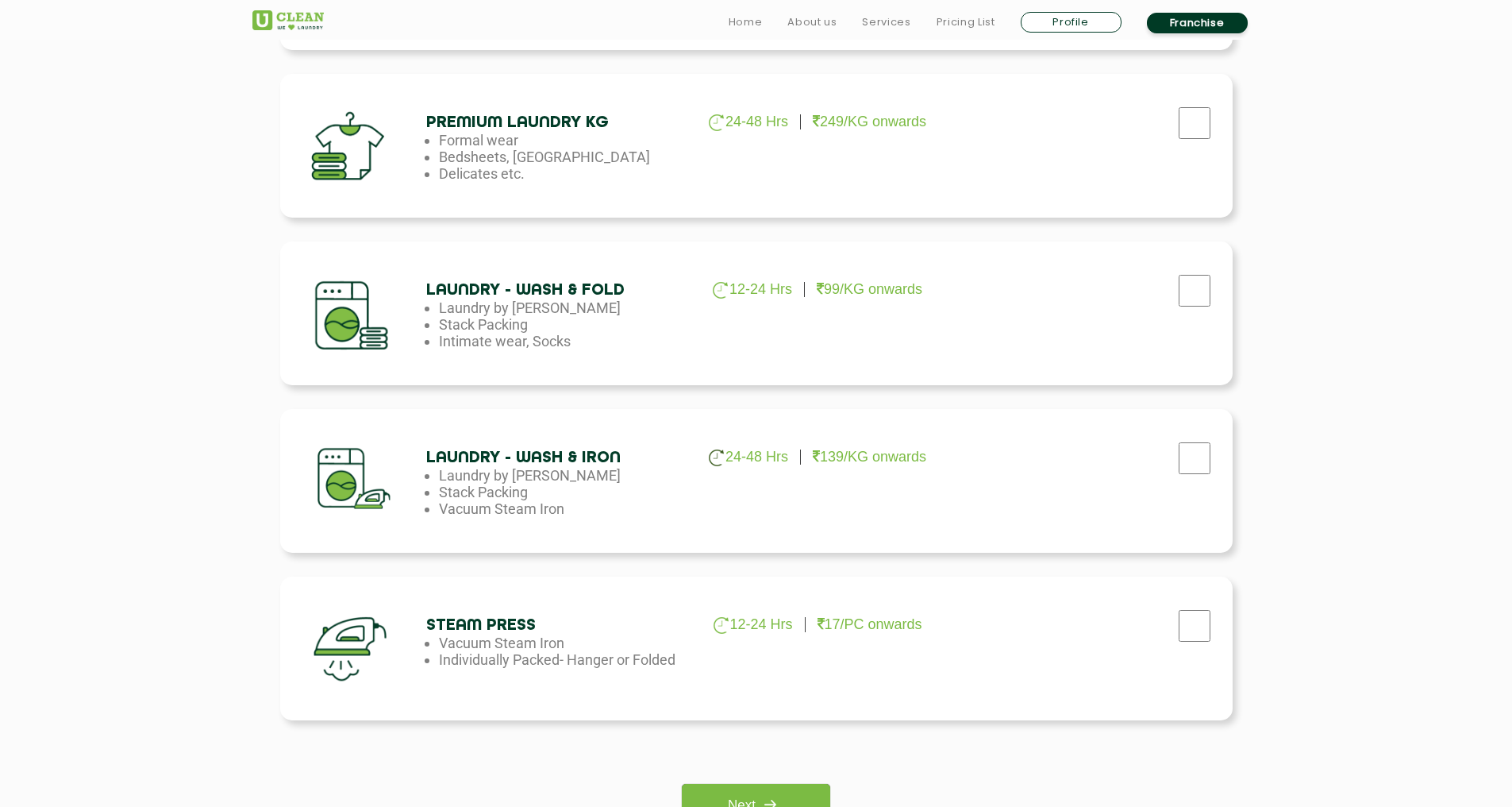
scroll to position [732, 0]
click at [1206, 284] on input "checkbox" at bounding box center [1195, 290] width 40 height 32
checkbox input "true"
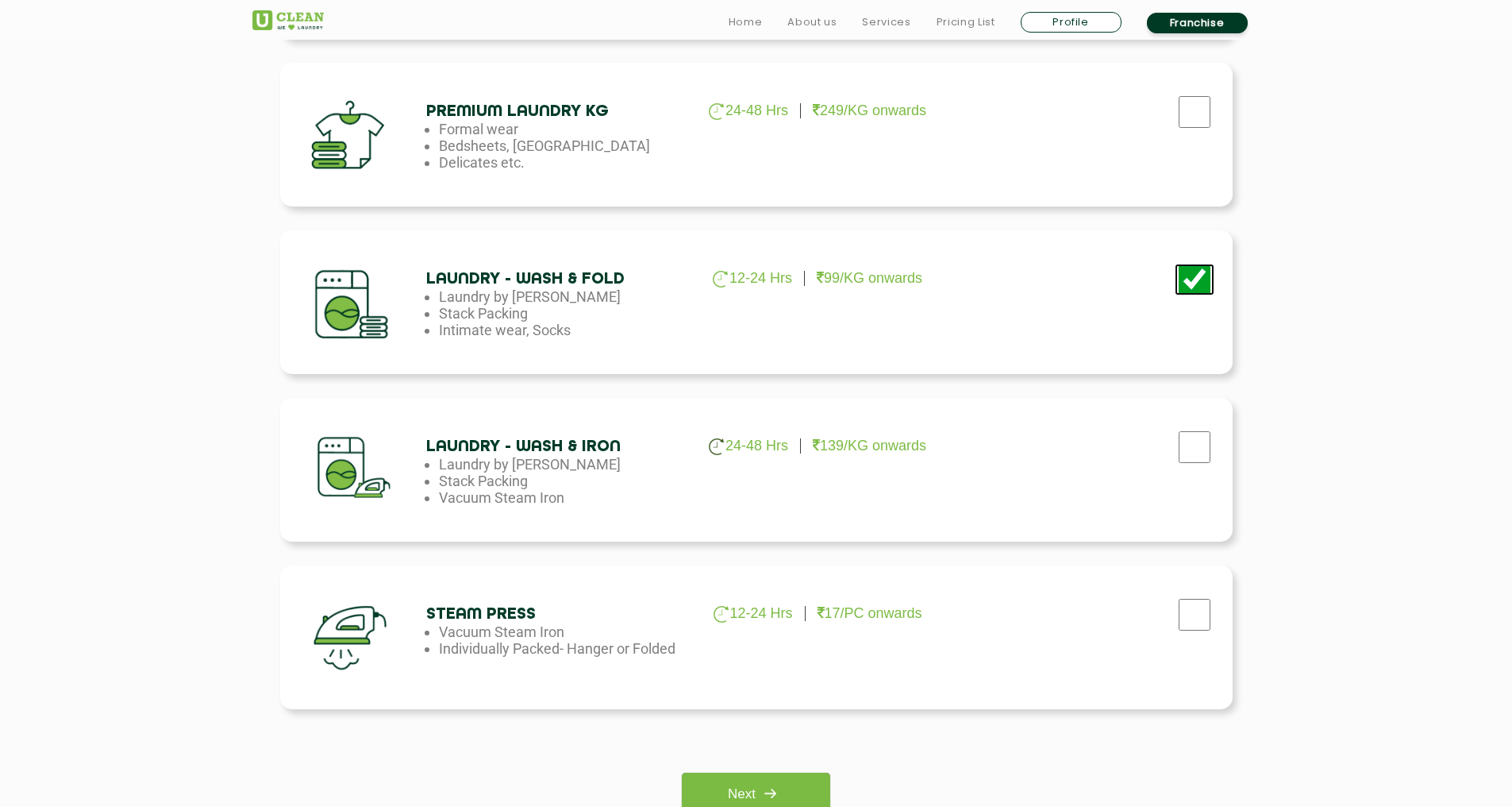
scroll to position [743, 0]
click at [810, 771] on div "Please select the service Next" at bounding box center [756, 774] width 953 height 83
click at [811, 781] on link "Next" at bounding box center [756, 794] width 148 height 44
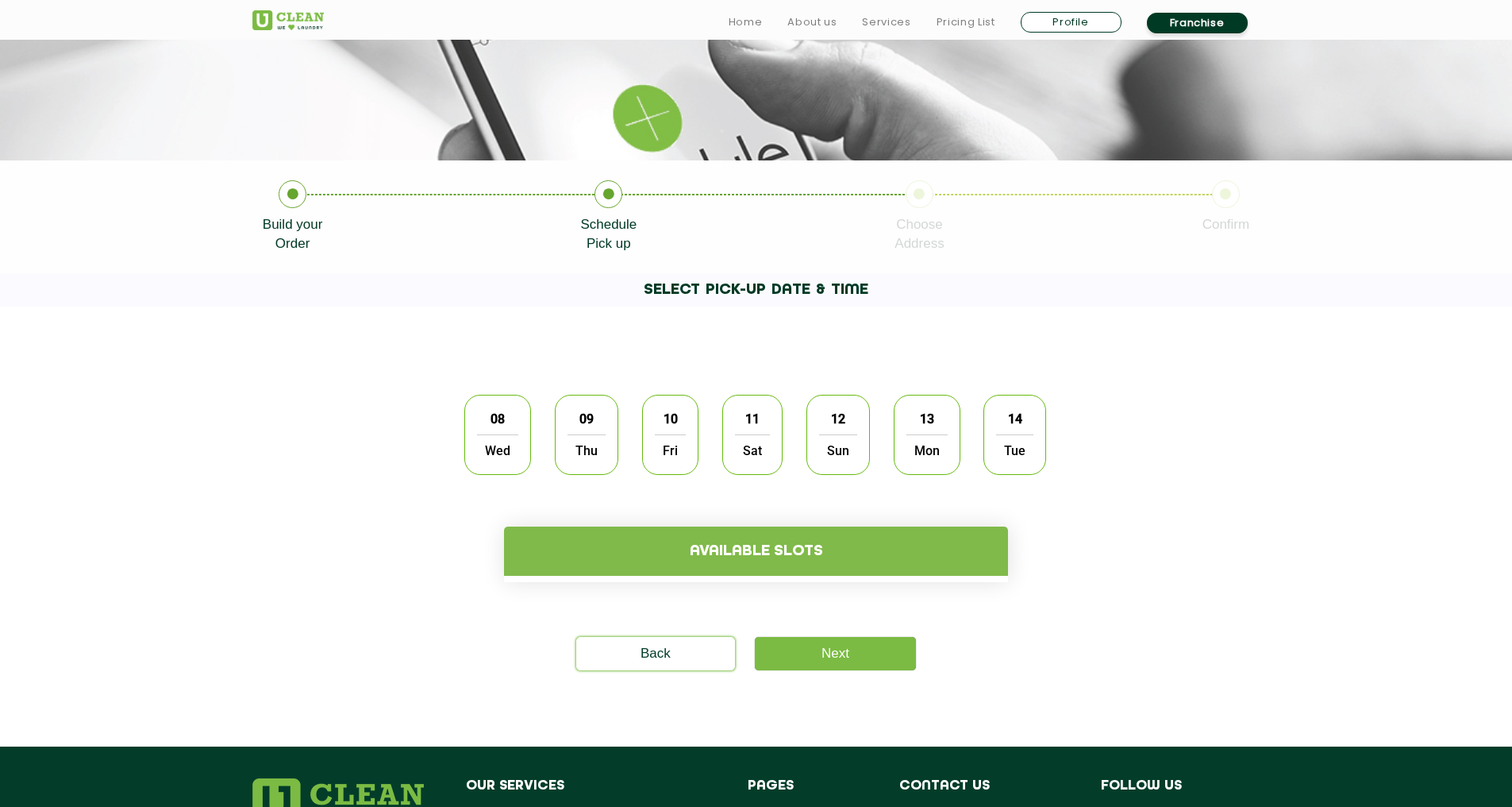
scroll to position [208, 0]
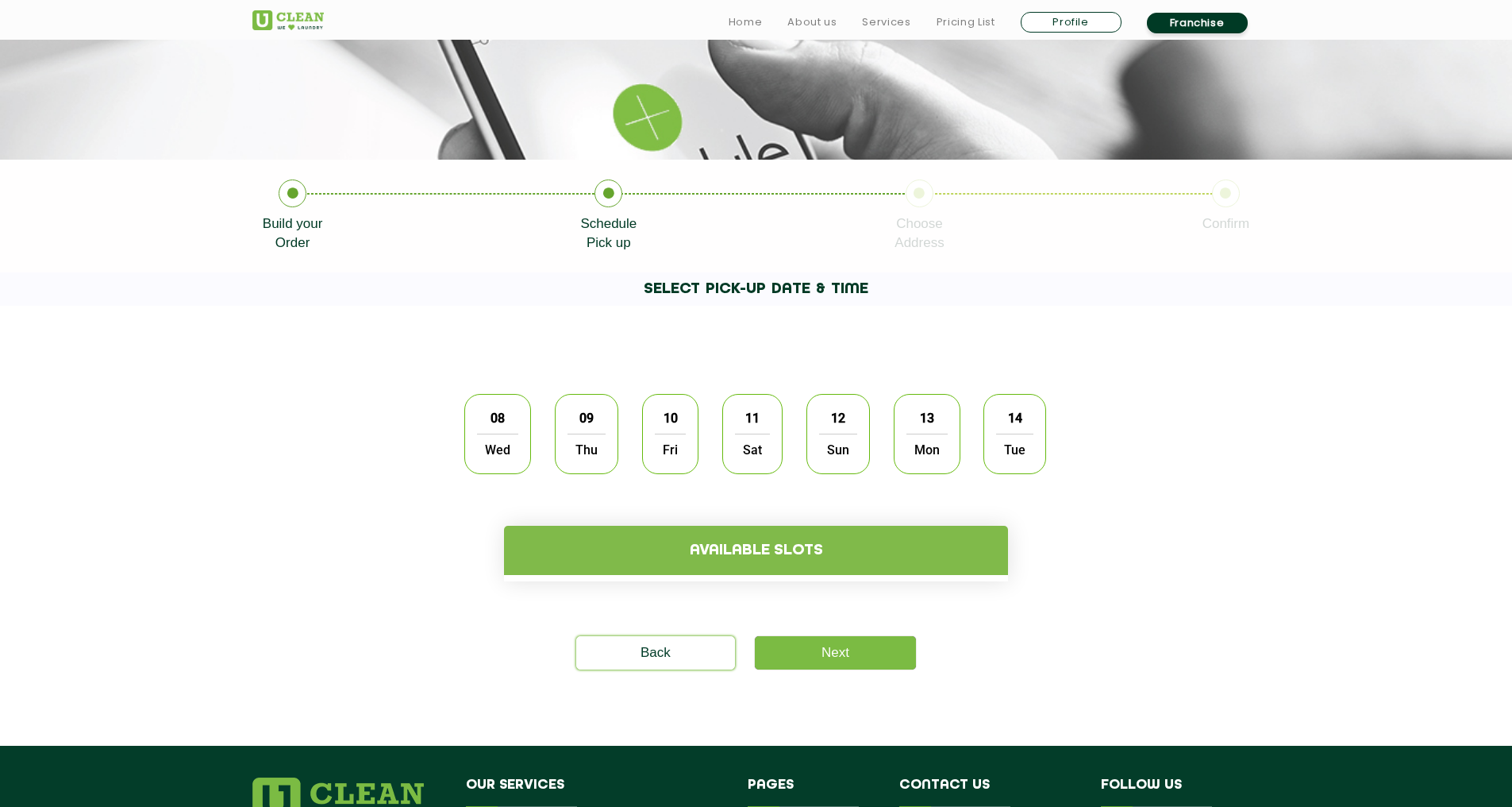
click at [593, 408] on span "09" at bounding box center [586, 417] width 30 height 31
click at [667, 418] on span "10" at bounding box center [671, 417] width 30 height 31
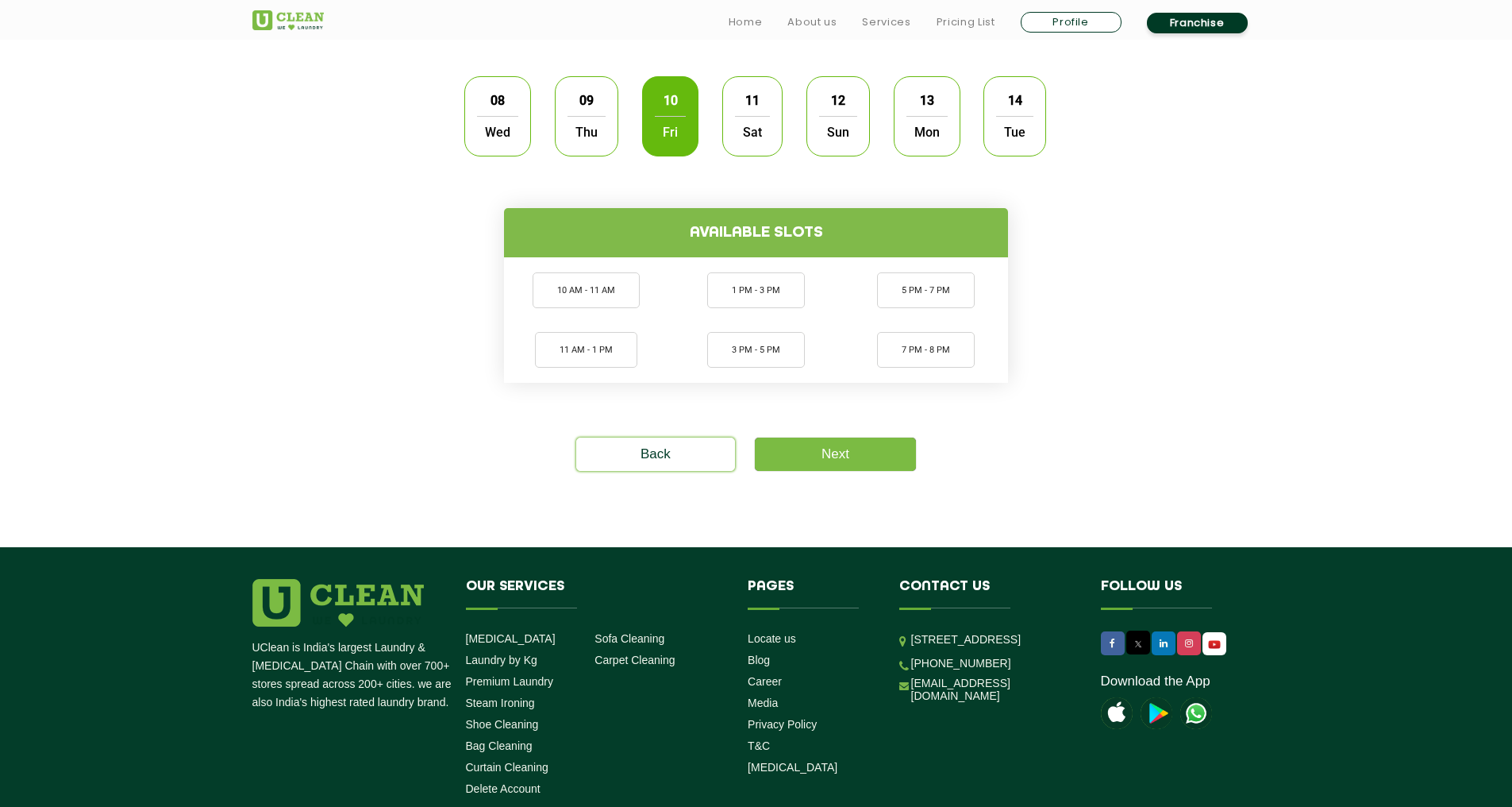
scroll to position [645, 0]
